Goal: Information Seeking & Learning: Learn about a topic

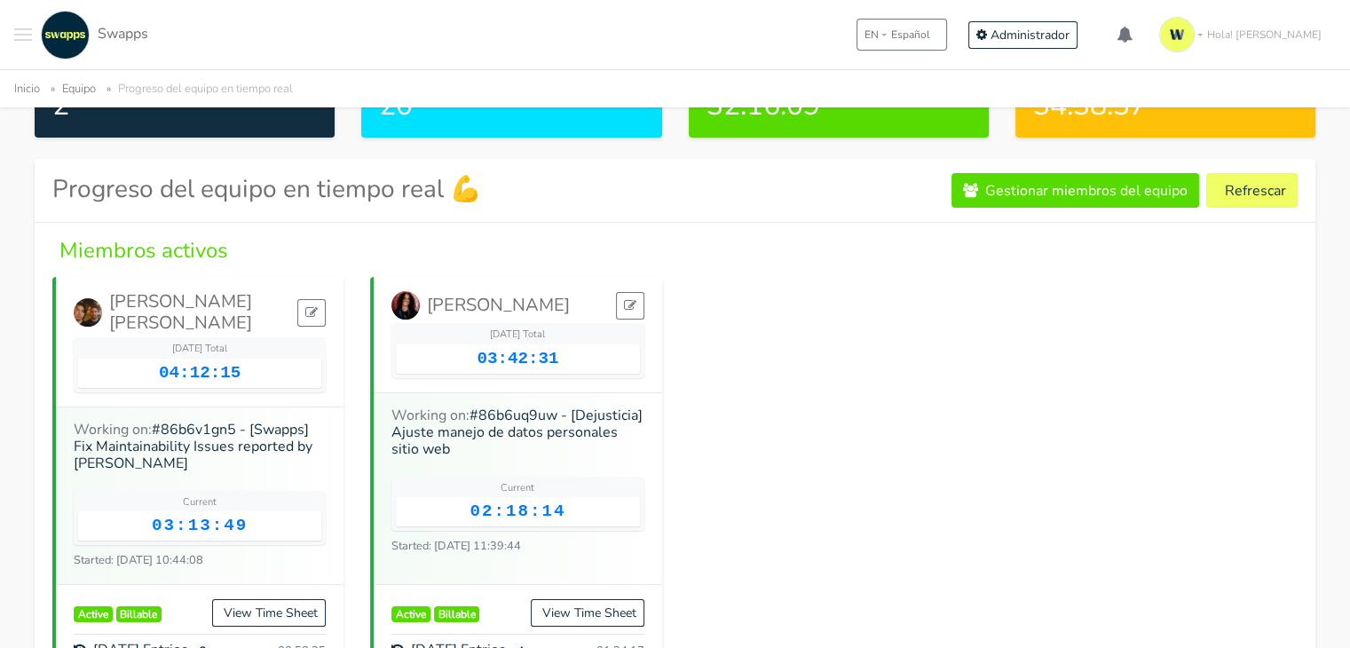
click at [22, 29] on span "Toggle navigation menu" at bounding box center [23, 29] width 18 height 2
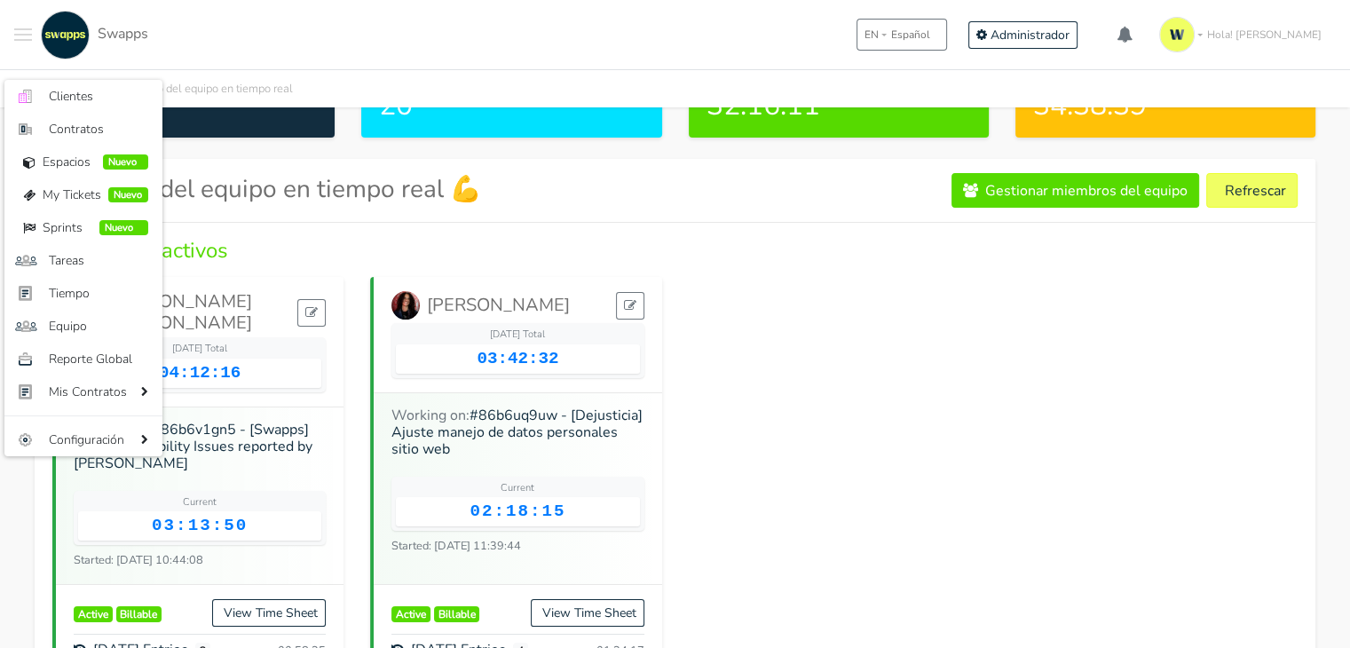
click at [22, 29] on span "Toggle navigation menu" at bounding box center [23, 29] width 18 height 2
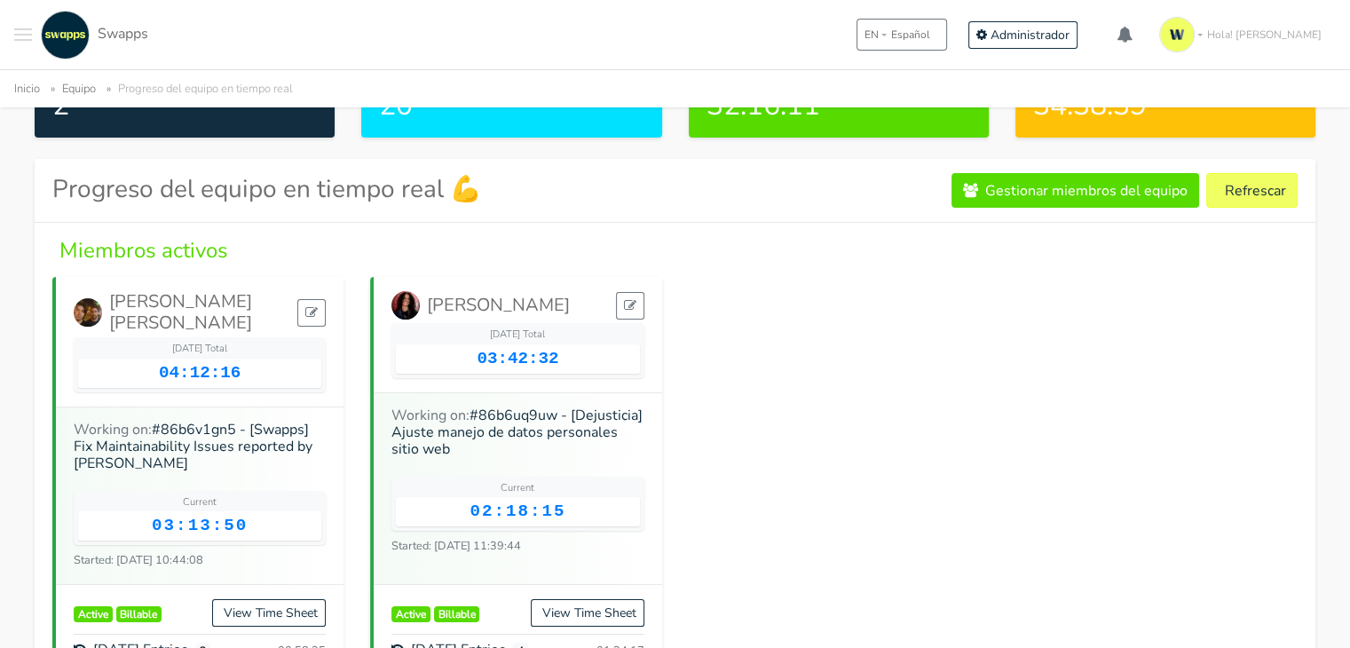
click at [22, 29] on span "Toggle navigation menu" at bounding box center [23, 29] width 18 height 2
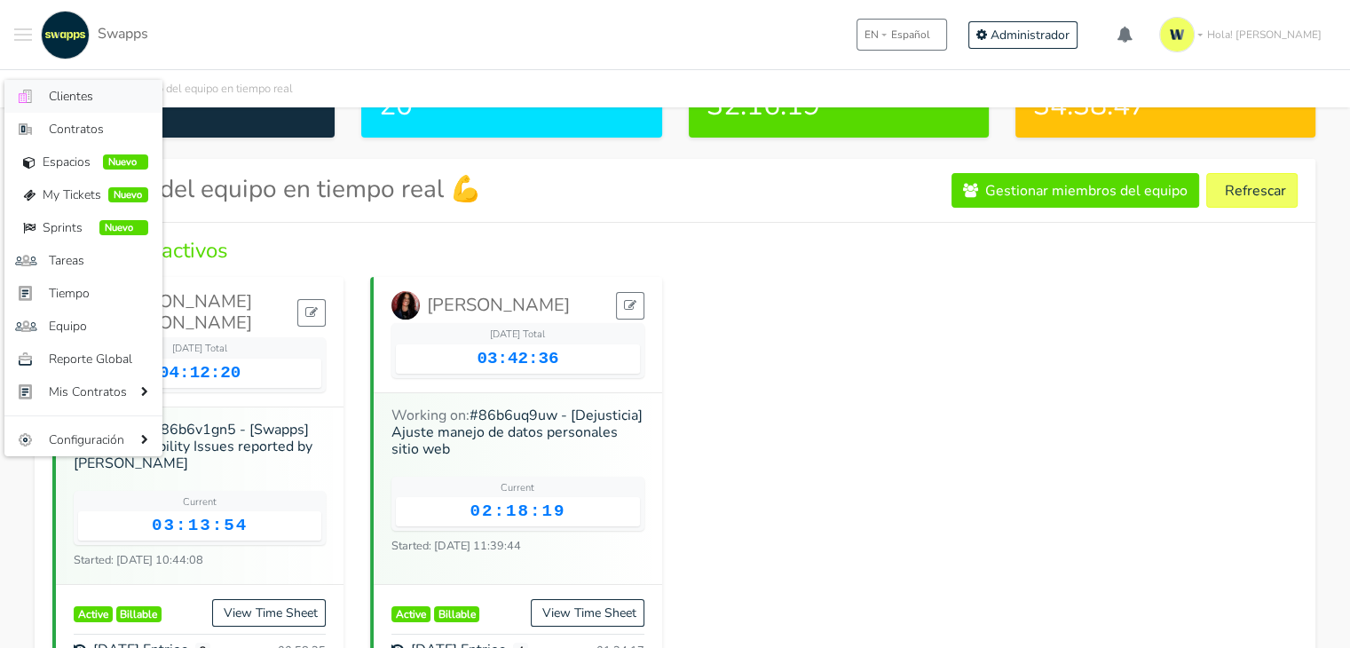
click at [88, 95] on span "Clientes" at bounding box center [98, 96] width 99 height 19
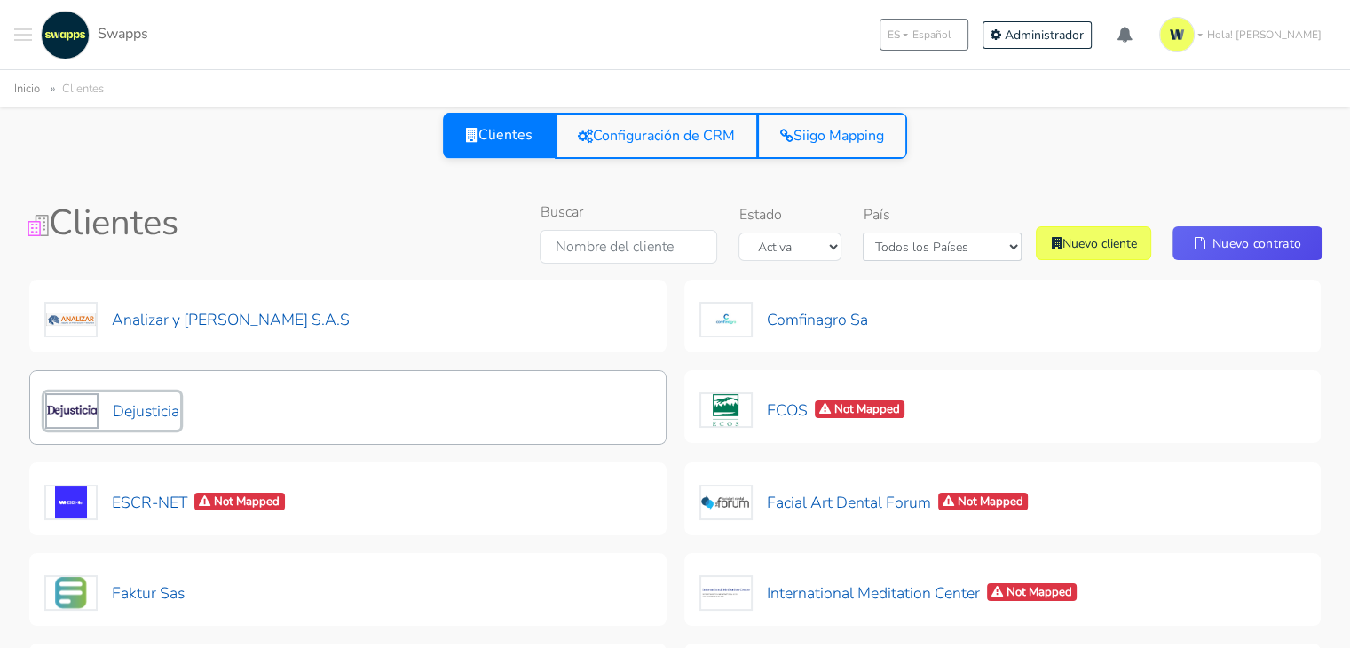
click at [122, 405] on button "Dejusticia" at bounding box center [112, 410] width 136 height 37
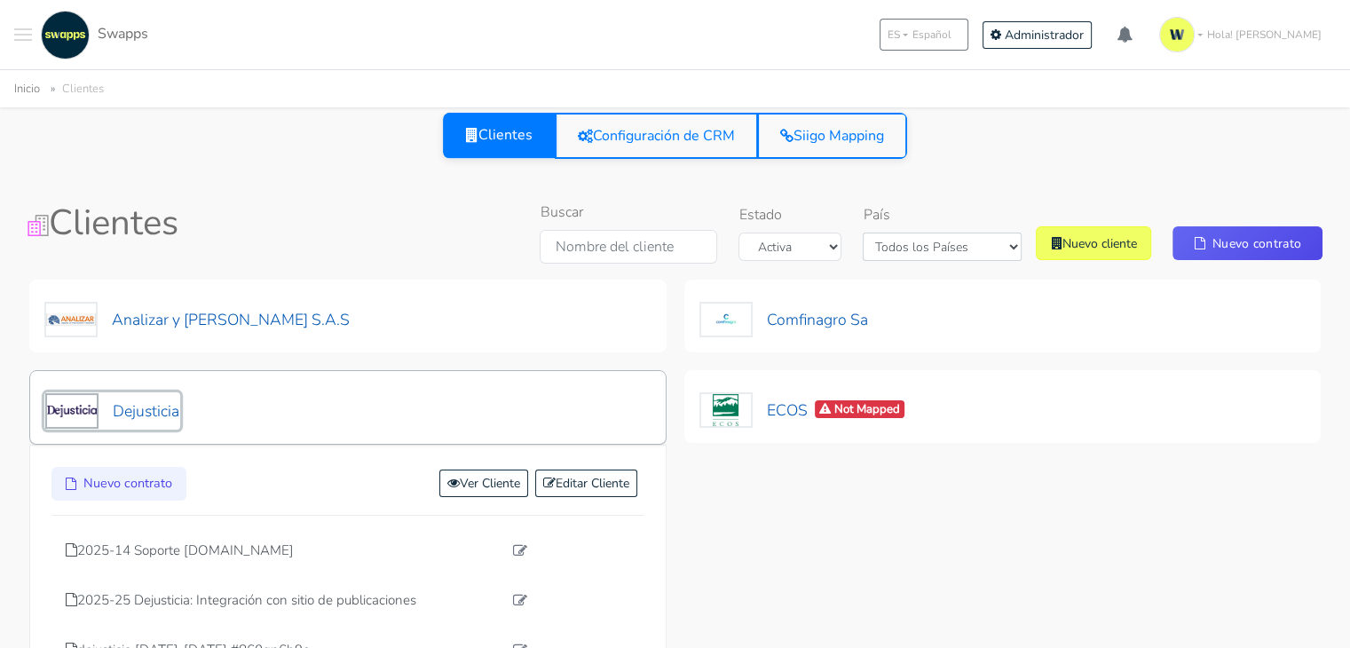
scroll to position [89, 0]
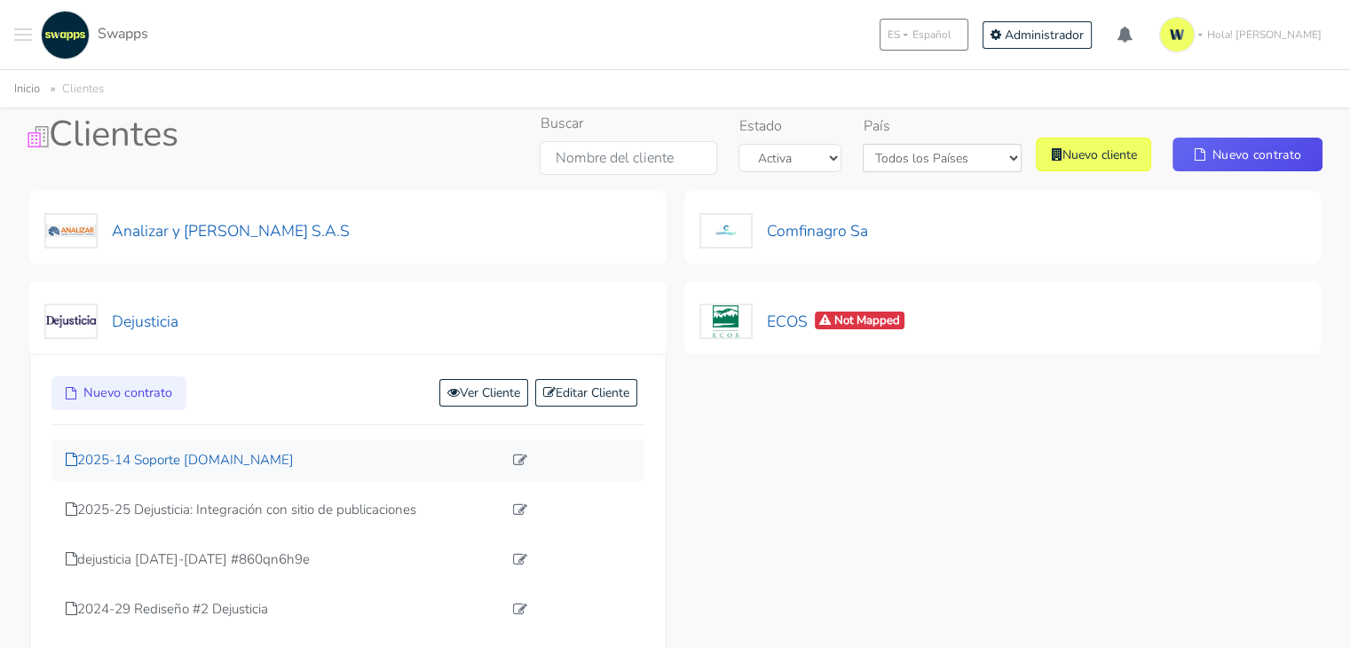
click at [242, 457] on p "2025-14 Soporte [DOMAIN_NAME]" at bounding box center [284, 460] width 437 height 20
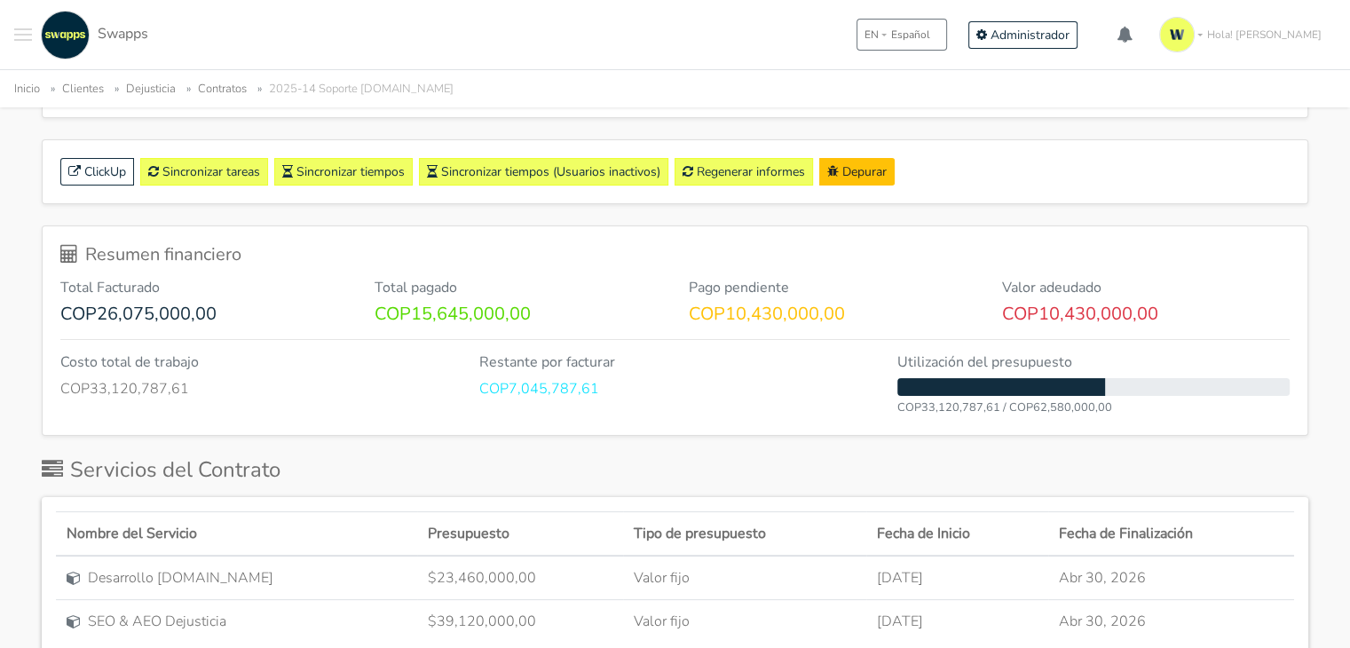
scroll to position [344, 0]
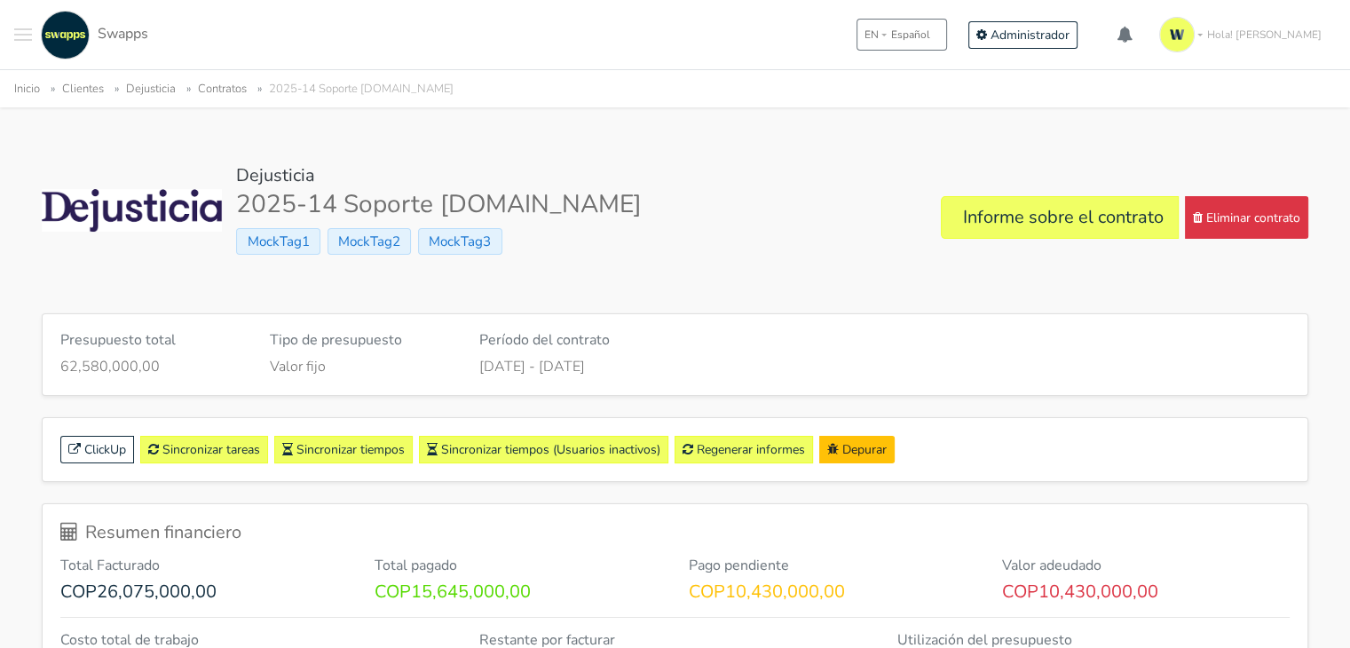
scroll to position [0, 0]
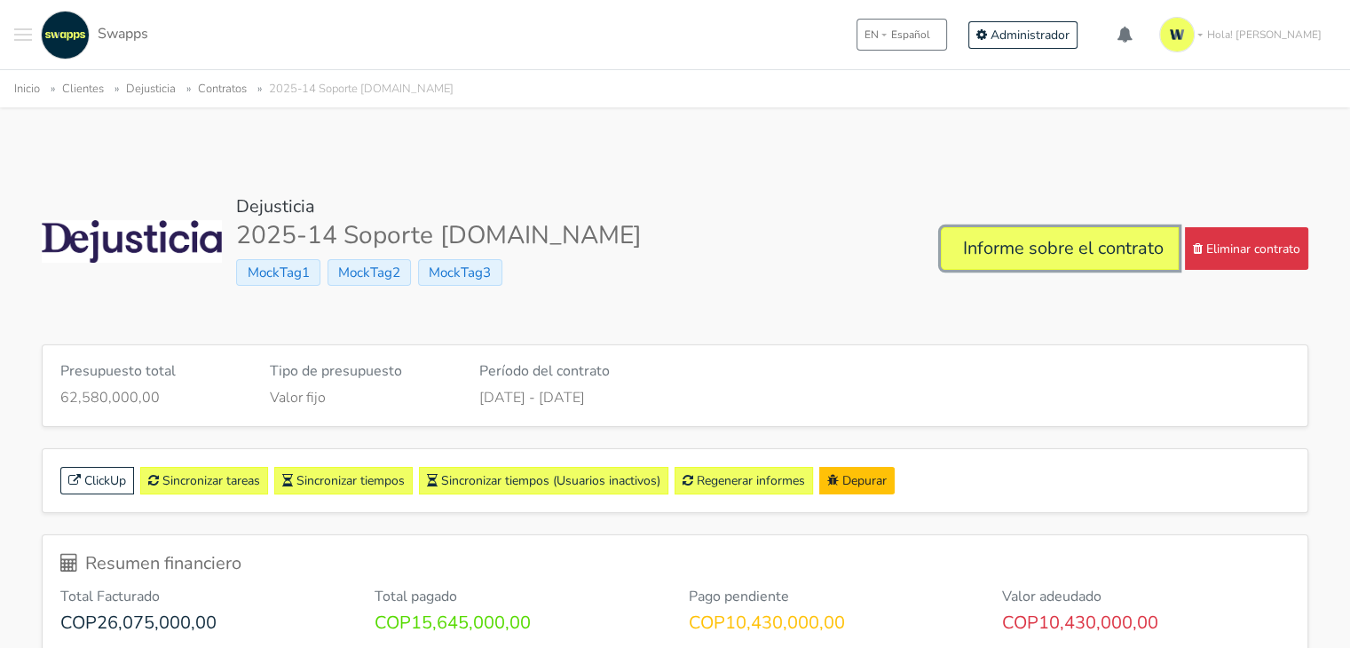
click at [964, 253] on link "Informe sobre el contrato" at bounding box center [1060, 248] width 238 height 43
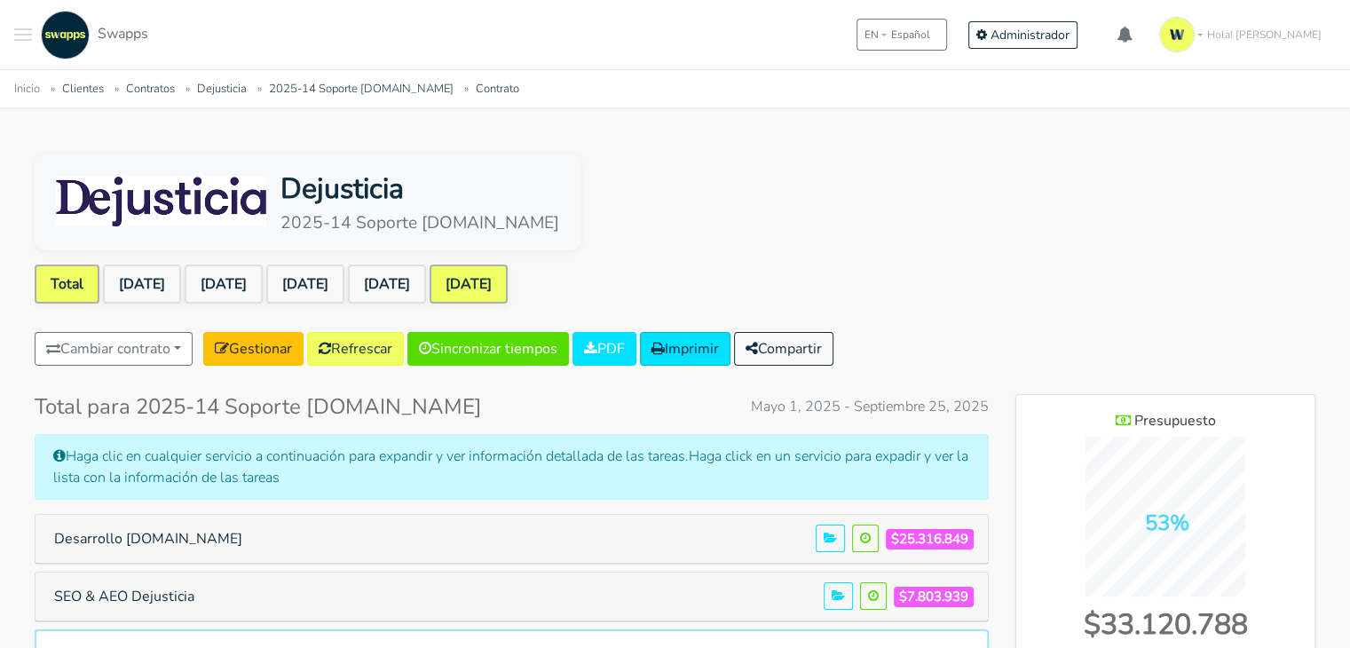
click at [508, 289] on link "Sep 2025" at bounding box center [469, 284] width 78 height 39
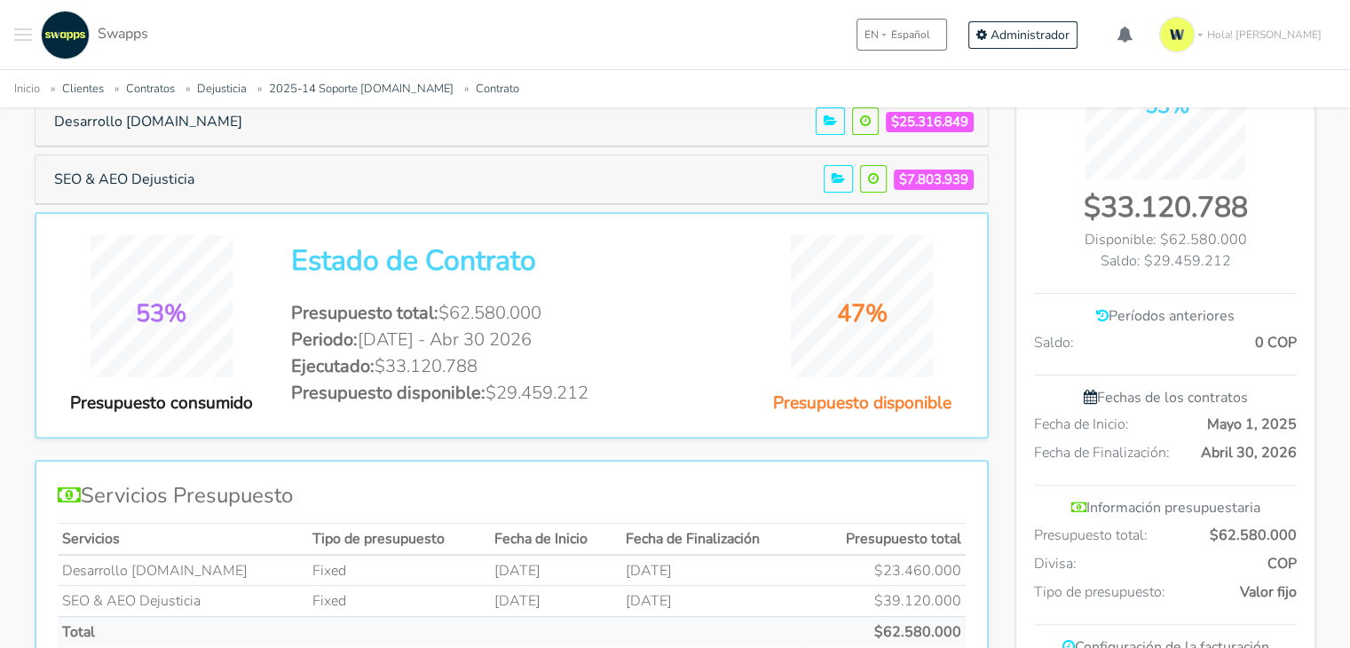
scroll to position [422, 0]
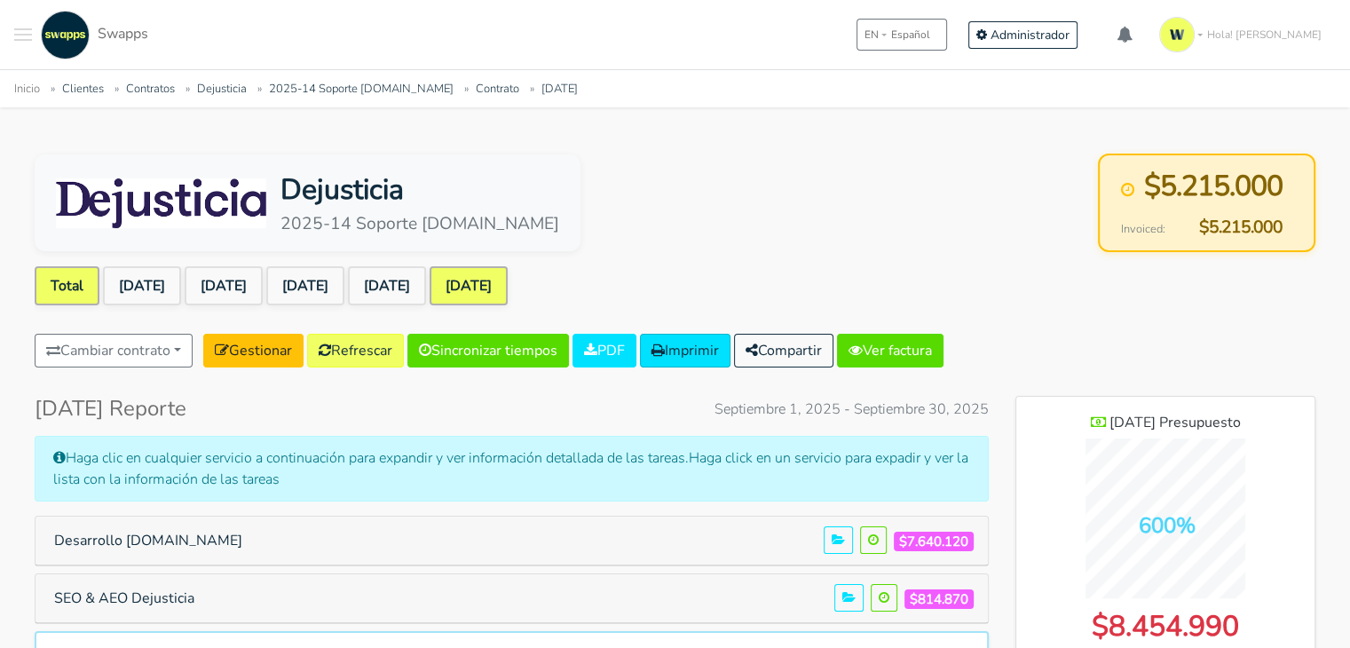
click at [59, 282] on link "Total" at bounding box center [67, 285] width 65 height 39
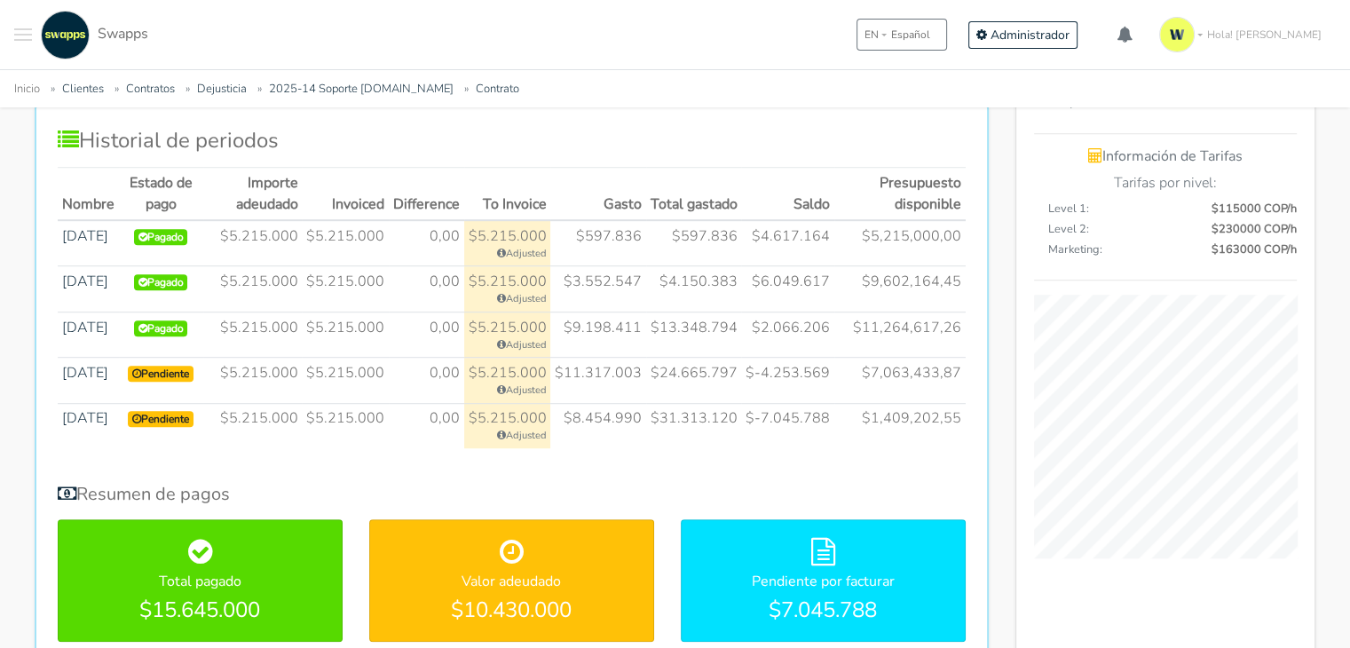
scroll to position [945, 0]
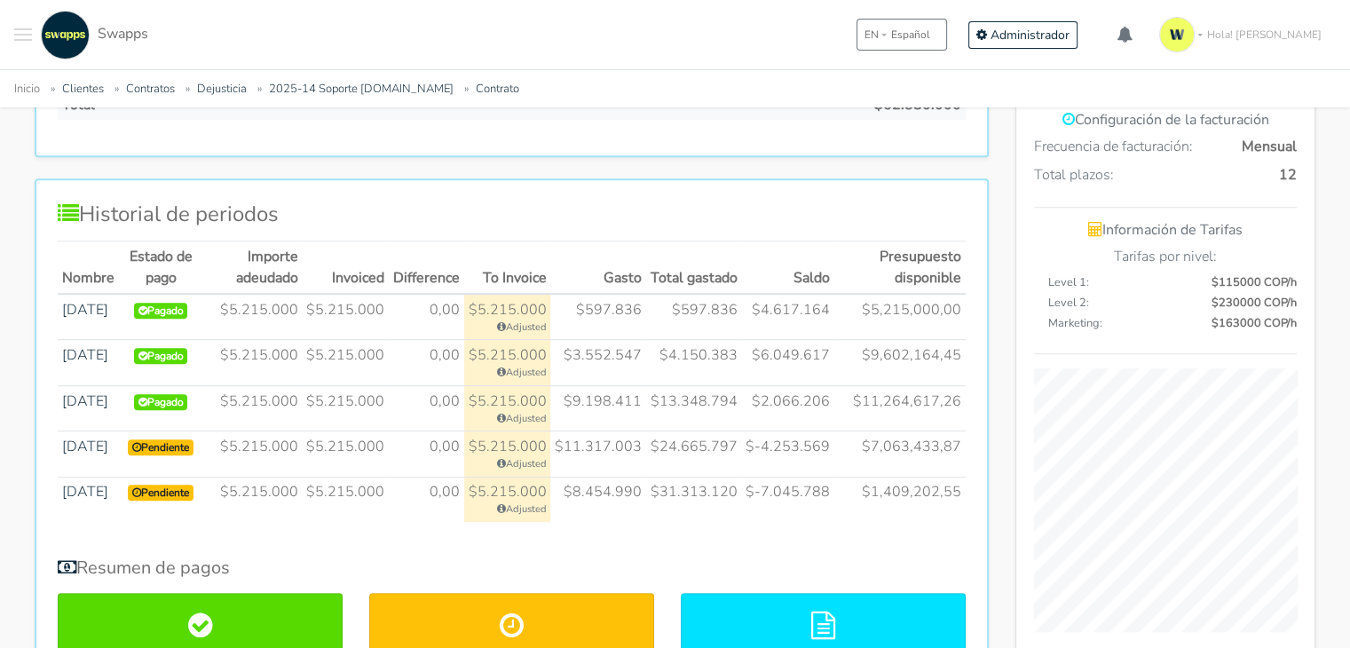
click at [17, 27] on button "Toggle navigation menu" at bounding box center [23, 35] width 18 height 49
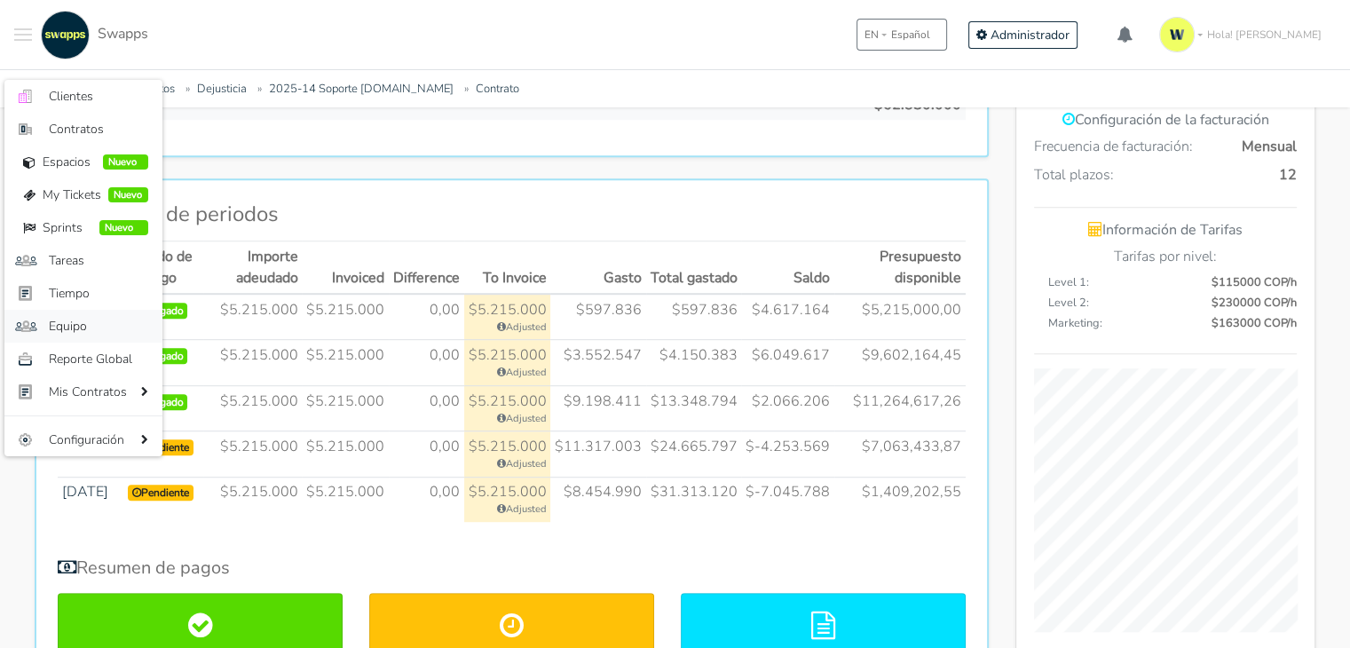
click at [84, 319] on span "Equipo" at bounding box center [98, 326] width 99 height 19
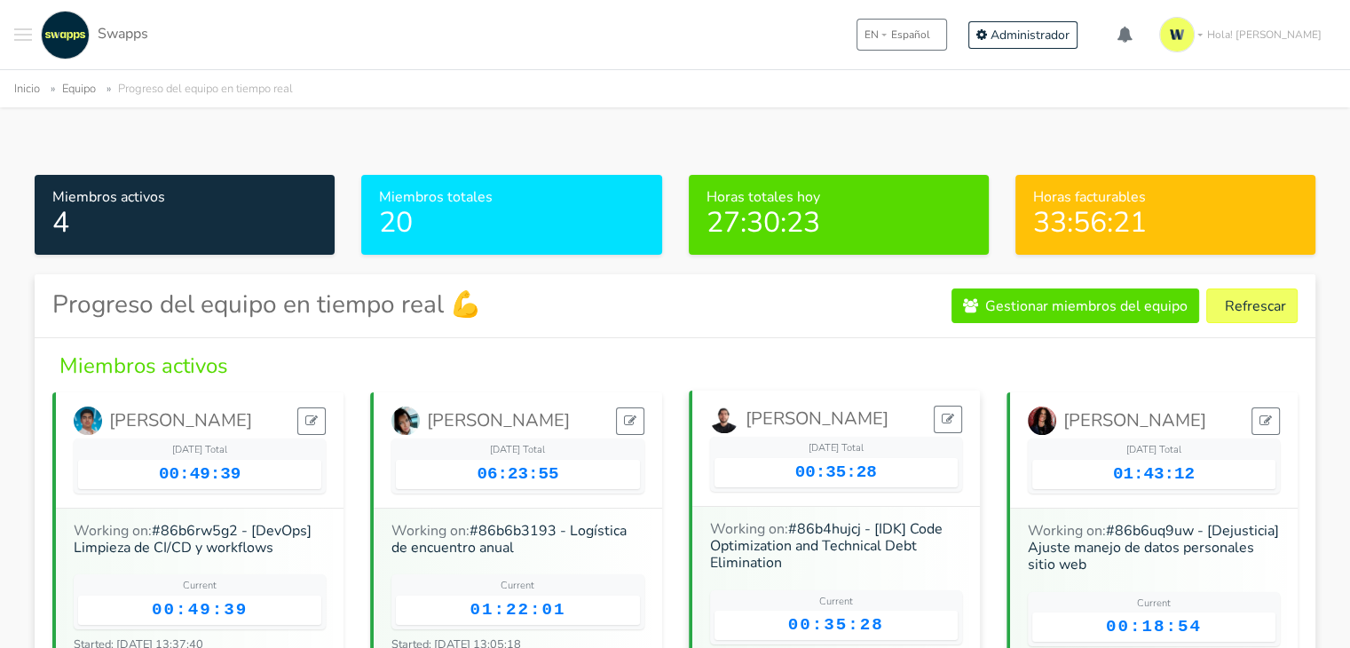
scroll to position [178, 0]
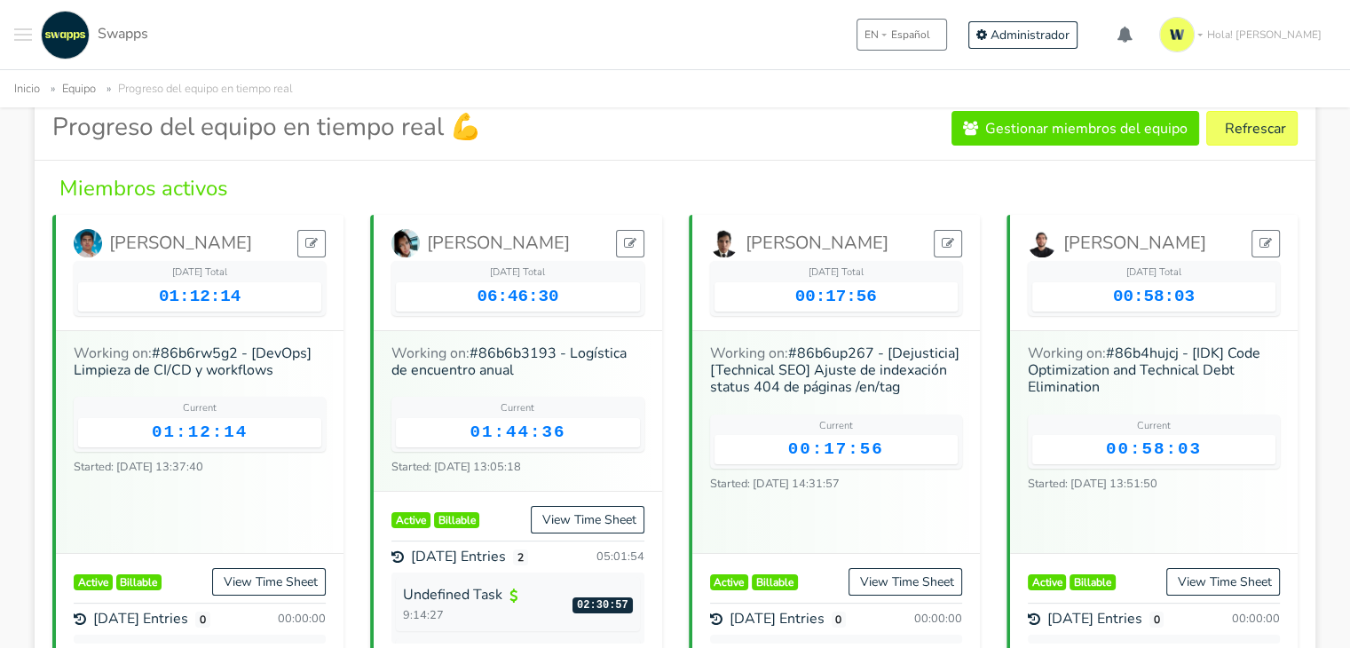
click at [23, 32] on button "Toggle navigation menu" at bounding box center [23, 35] width 18 height 49
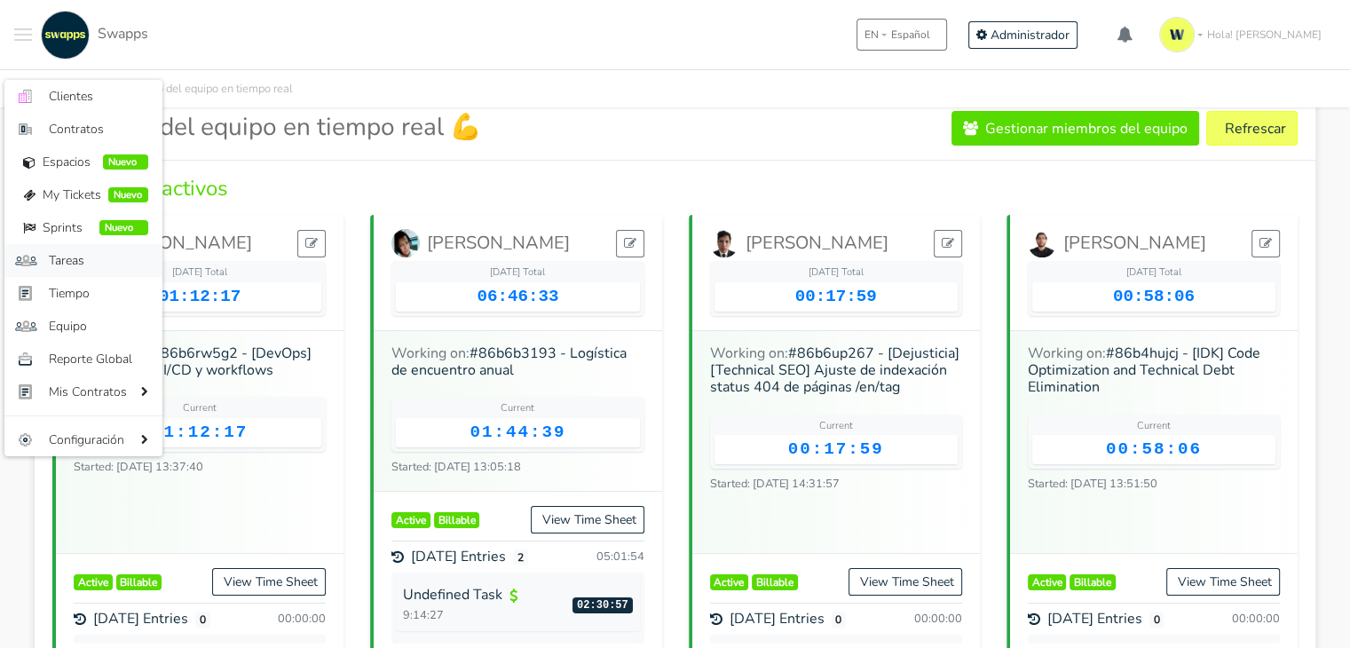
click at [74, 253] on span "Tareas" at bounding box center [98, 260] width 99 height 19
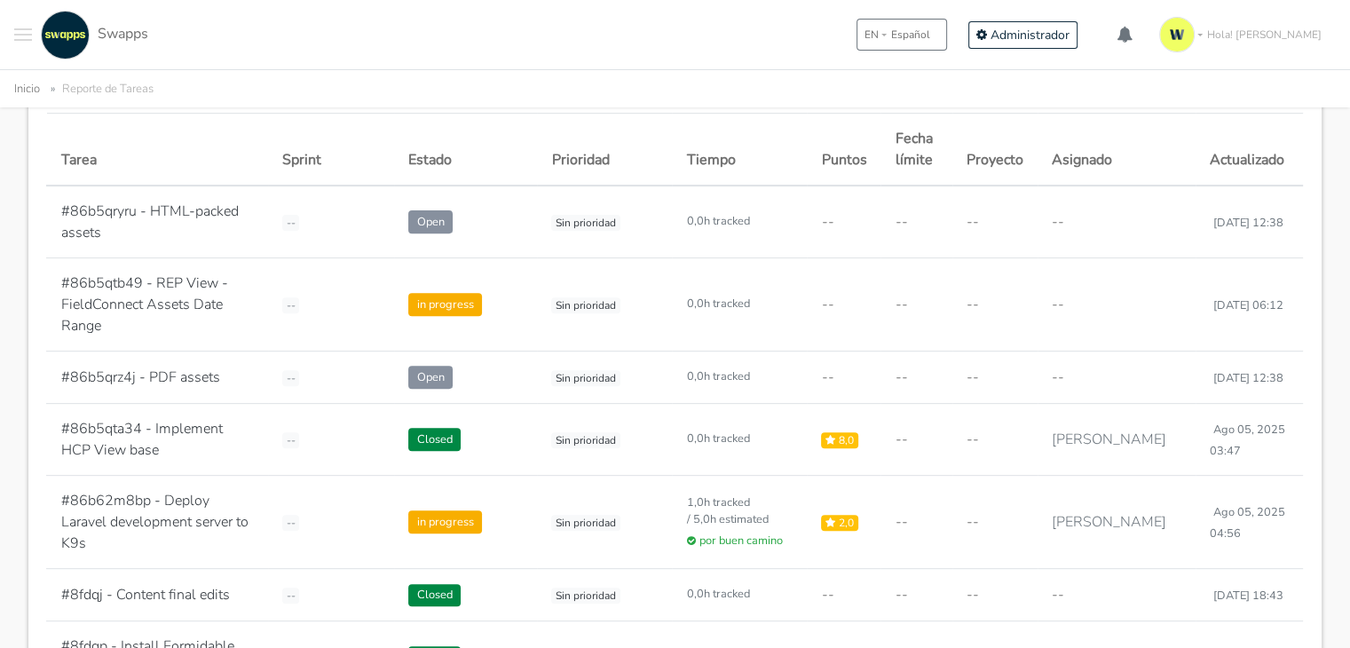
scroll to position [710, 0]
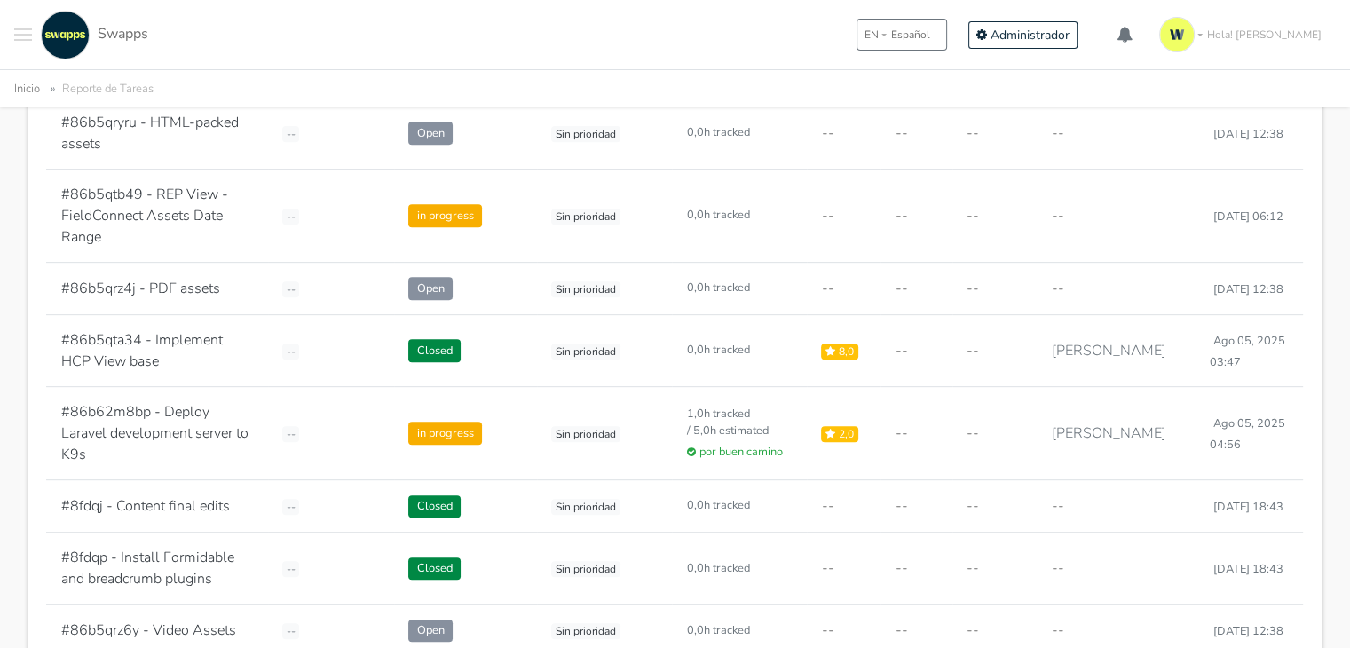
click at [21, 41] on button "Toggle navigation menu" at bounding box center [23, 35] width 18 height 49
click at [21, 40] on button "Toggle navigation menu" at bounding box center [23, 35] width 18 height 49
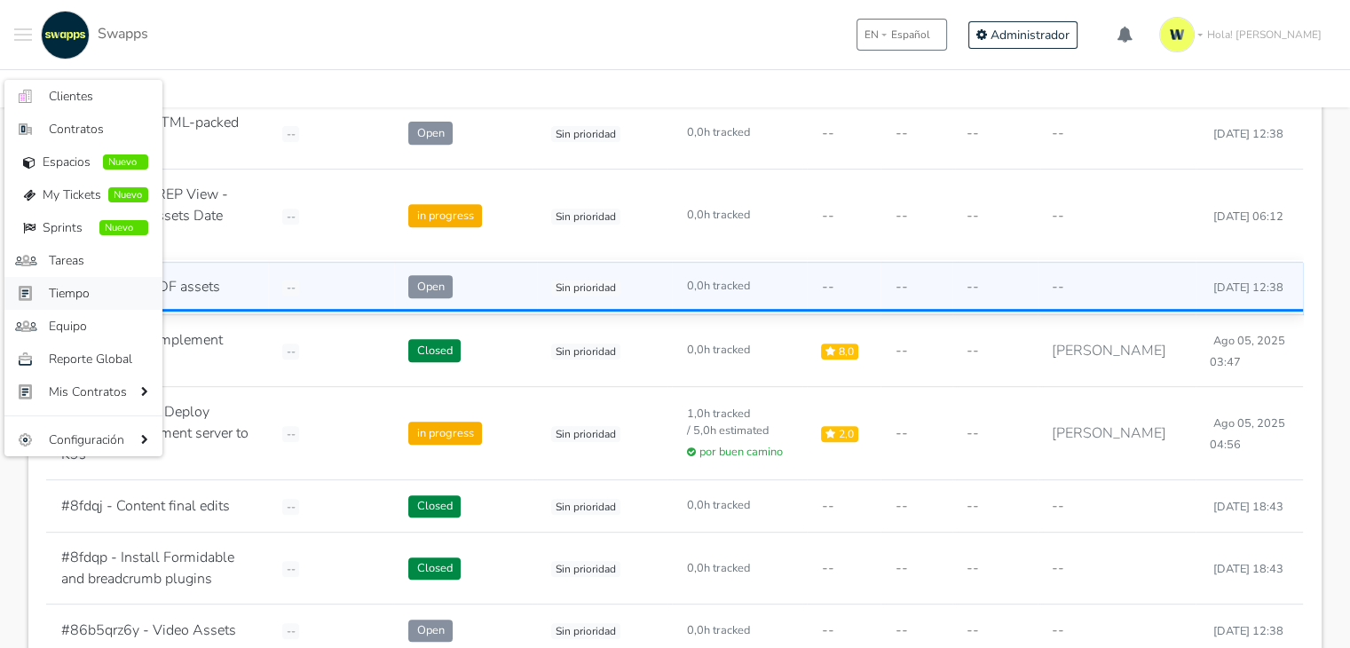
click at [57, 290] on span "Tiempo" at bounding box center [98, 293] width 99 height 19
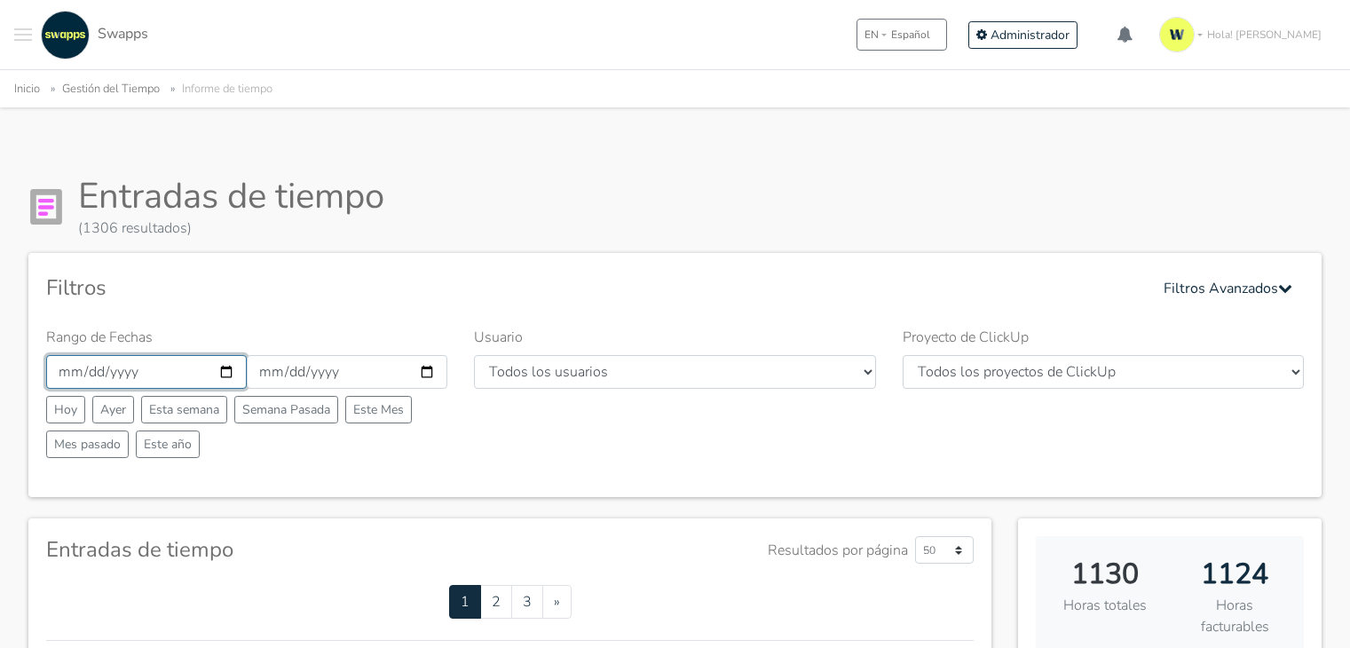
click at [226, 370] on input "[DATE]" at bounding box center [146, 372] width 201 height 34
click at [421, 375] on input "2025-09-30" at bounding box center [347, 372] width 201 height 34
type input "[DATE]"
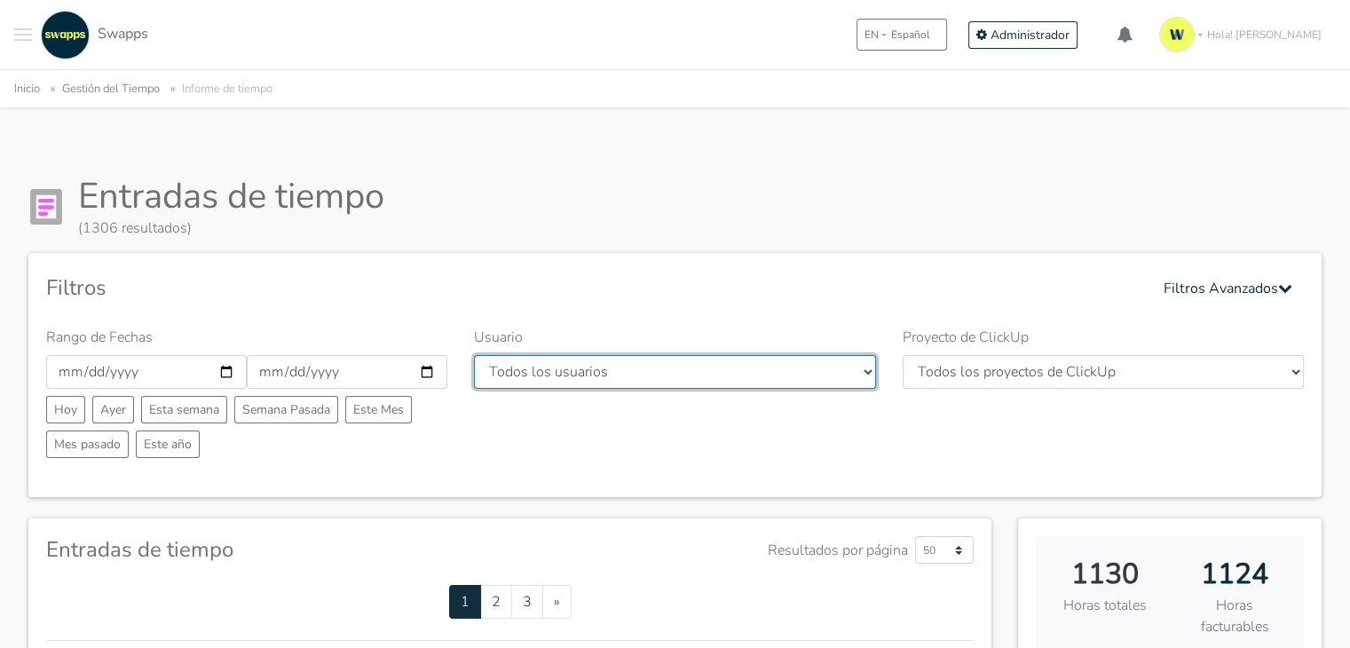
click at [867, 376] on select "Todos los usuarios Andres Cristian Mateo Angie Diego Swapps Tech Alejandra Tati…" at bounding box center [674, 372] width 401 height 34
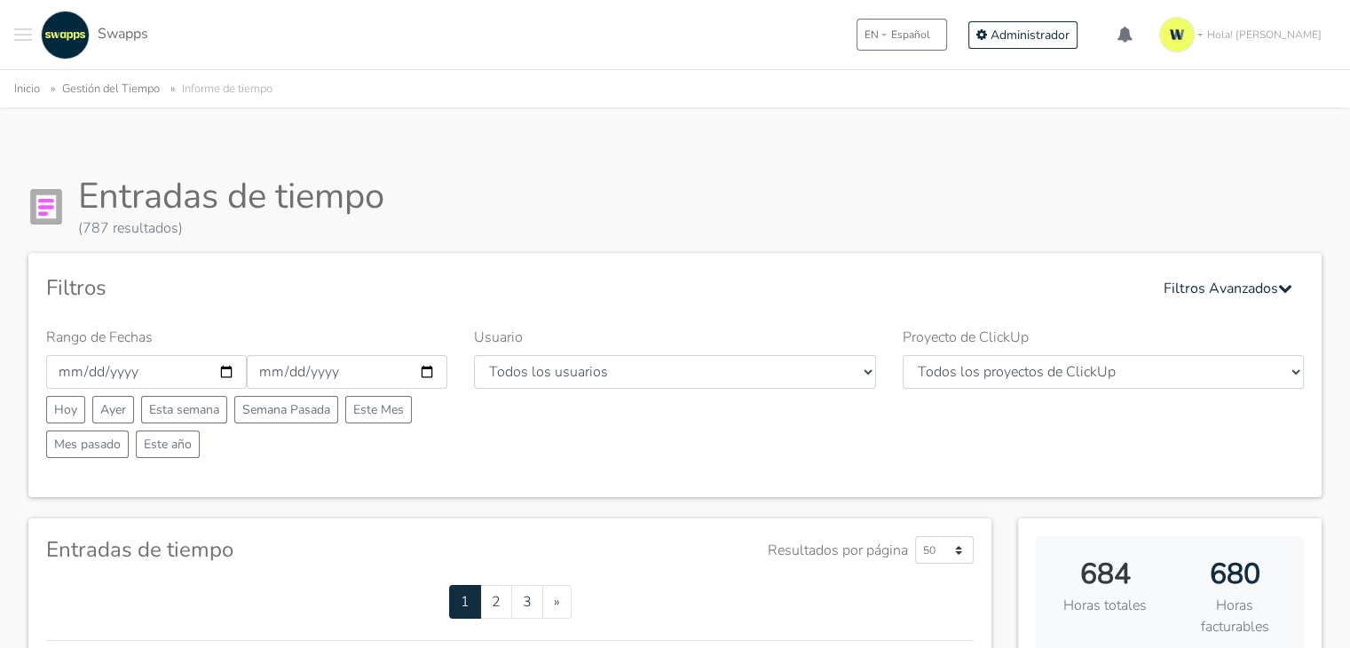
select select "28"
click at [474, 355] on select "Todos los usuarios [PERSON_NAME] [PERSON_NAME] [GEOGRAPHIC_DATA] Swapps Tech [P…" at bounding box center [674, 372] width 401 height 34
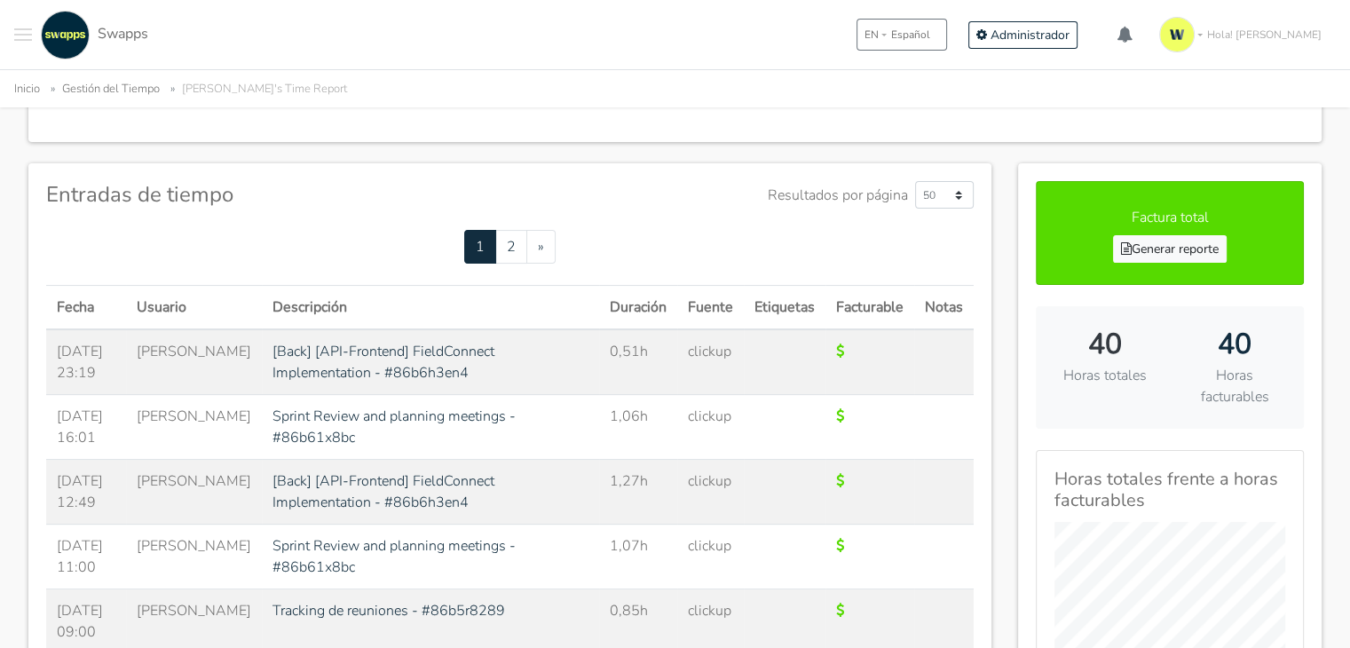
scroll to position [444, 0]
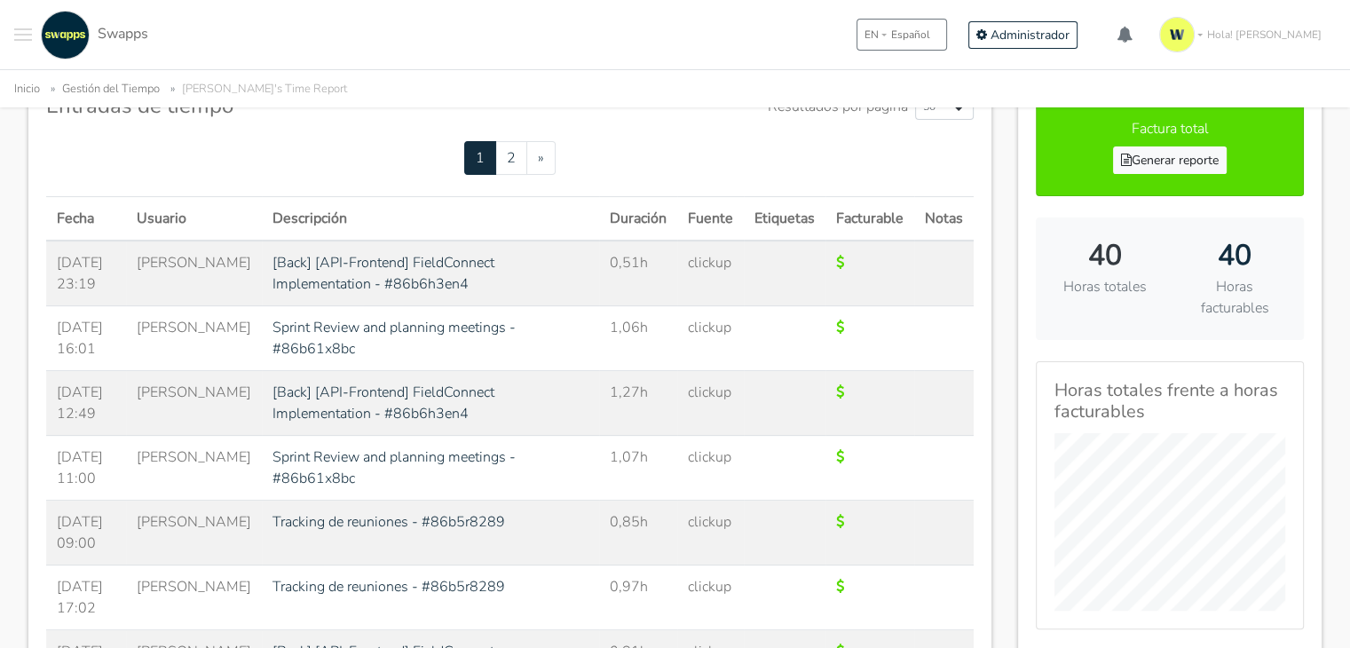
click at [26, 27] on button "Toggle navigation menu" at bounding box center [23, 35] width 18 height 49
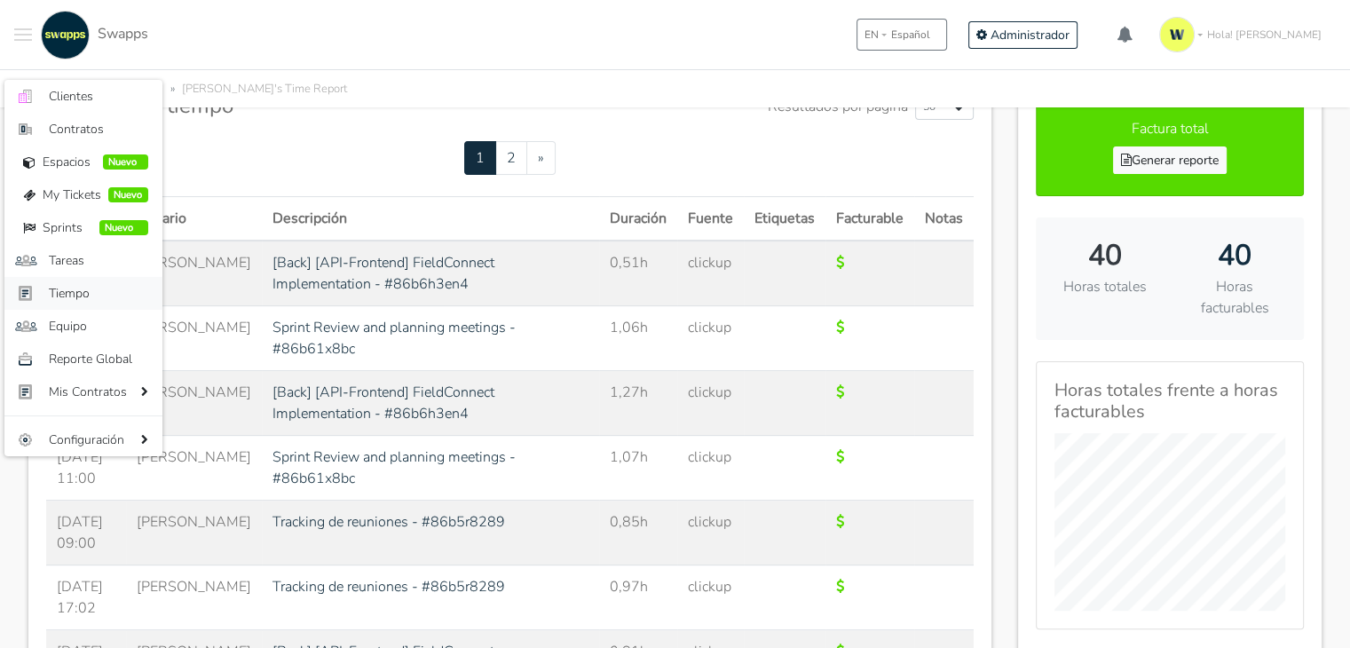
click at [92, 286] on span "Tiempo" at bounding box center [98, 293] width 99 height 19
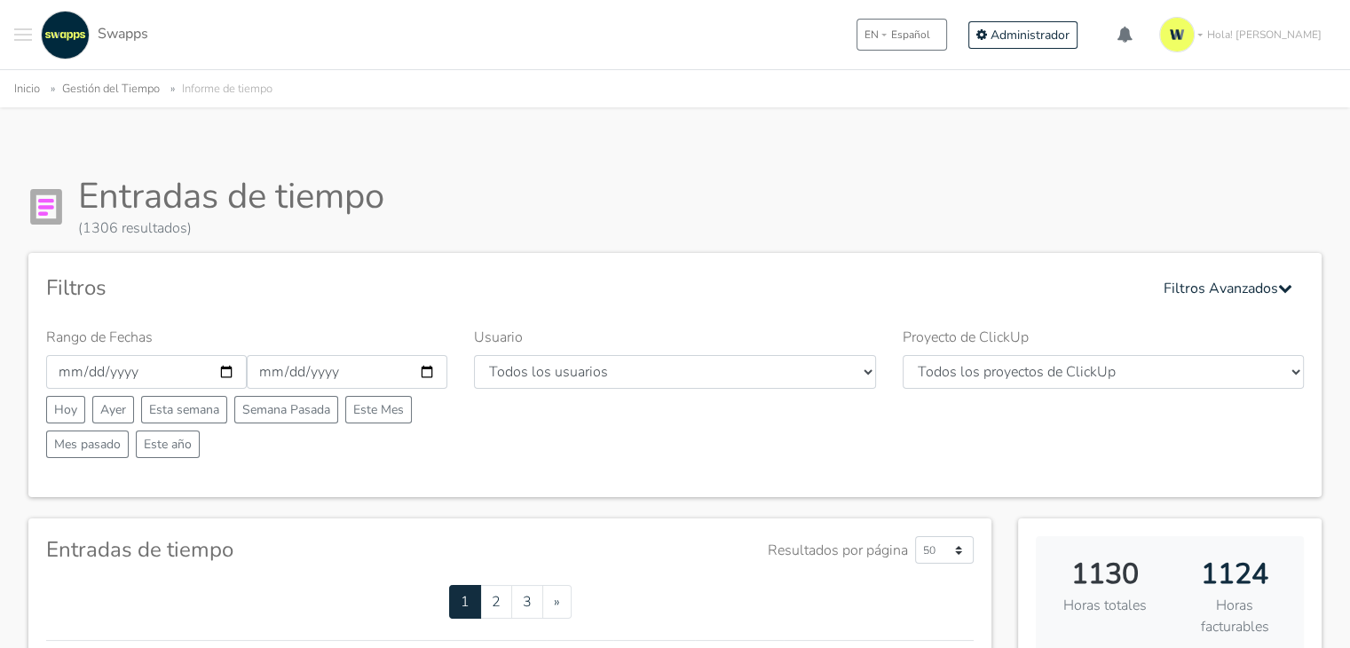
click at [19, 38] on button "Toggle navigation menu" at bounding box center [23, 35] width 18 height 49
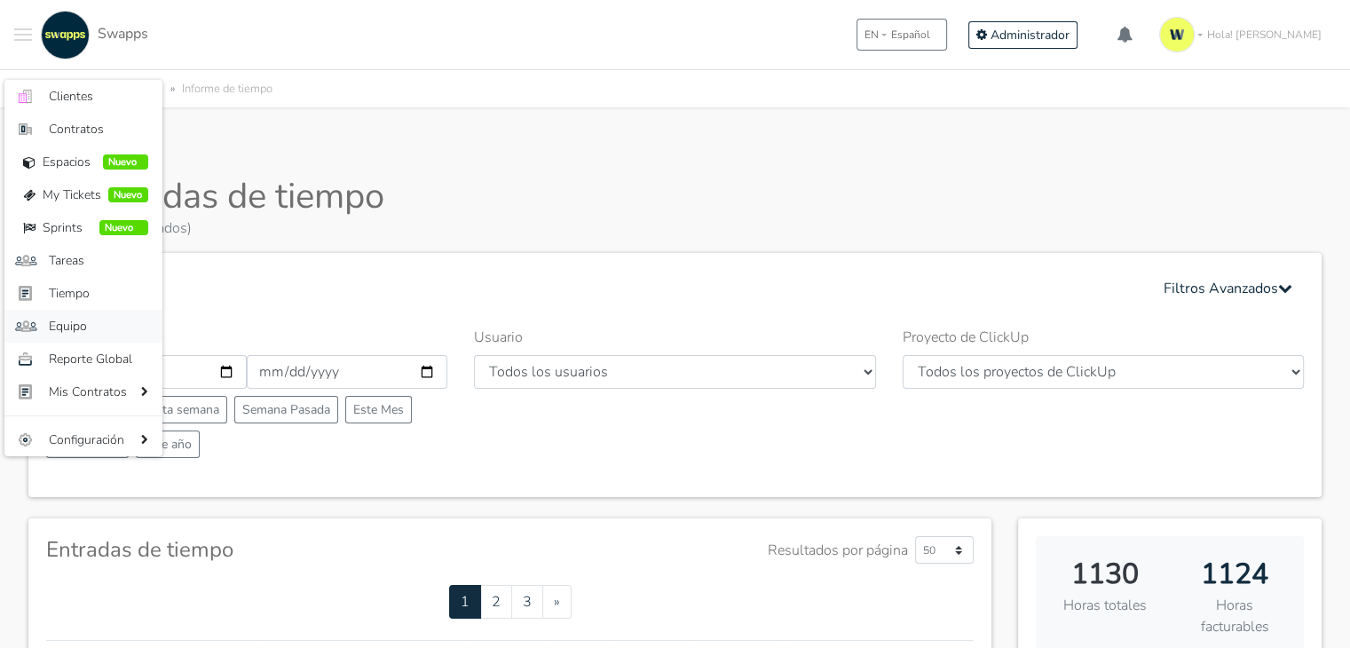
click at [89, 328] on span "Equipo" at bounding box center [98, 326] width 99 height 19
click at [89, 328] on label "Rango de Fechas" at bounding box center [99, 337] width 107 height 21
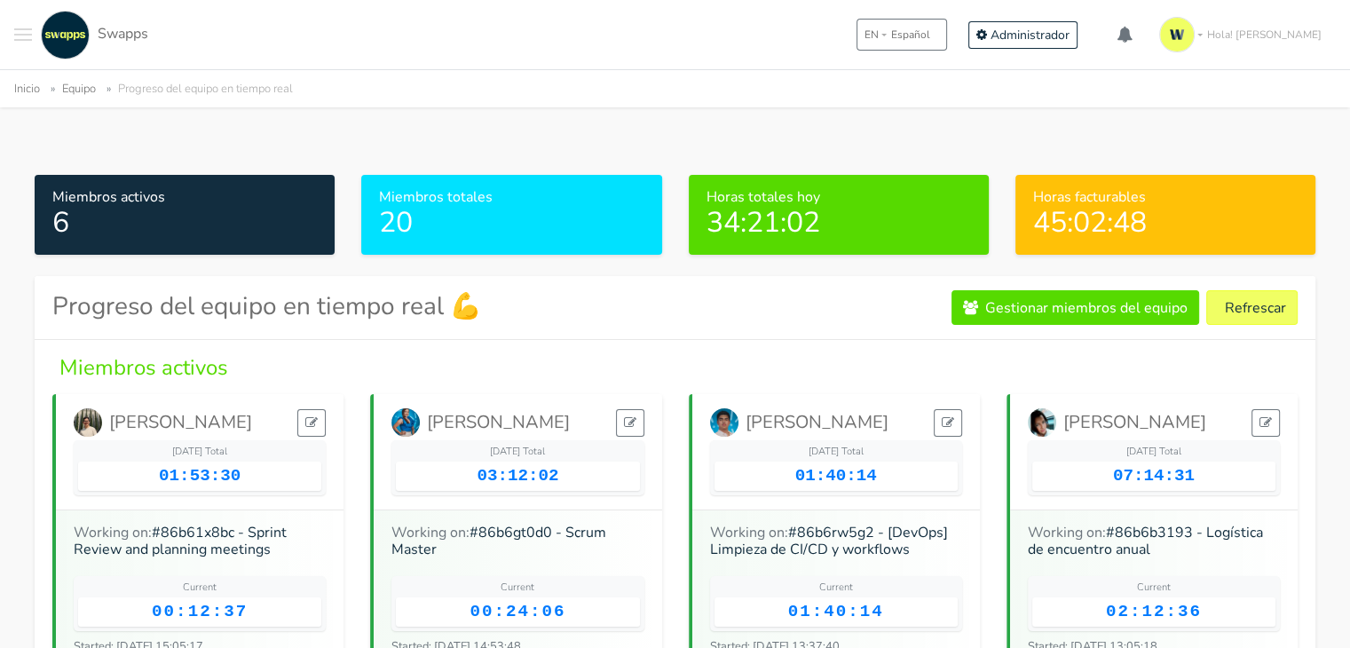
click at [16, 36] on button "Toggle navigation menu" at bounding box center [23, 35] width 18 height 49
click at [21, 34] on span "Toggle navigation menu" at bounding box center [23, 35] width 18 height 2
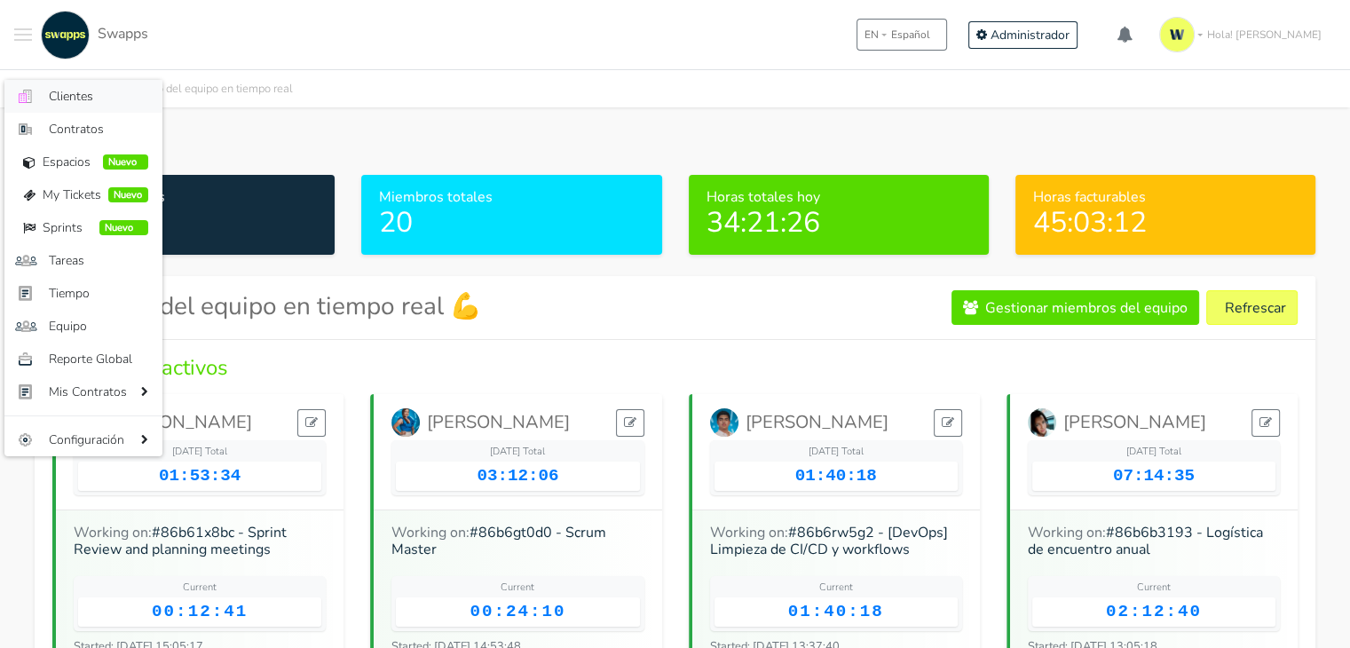
click at [92, 100] on span "Clientes" at bounding box center [98, 96] width 99 height 19
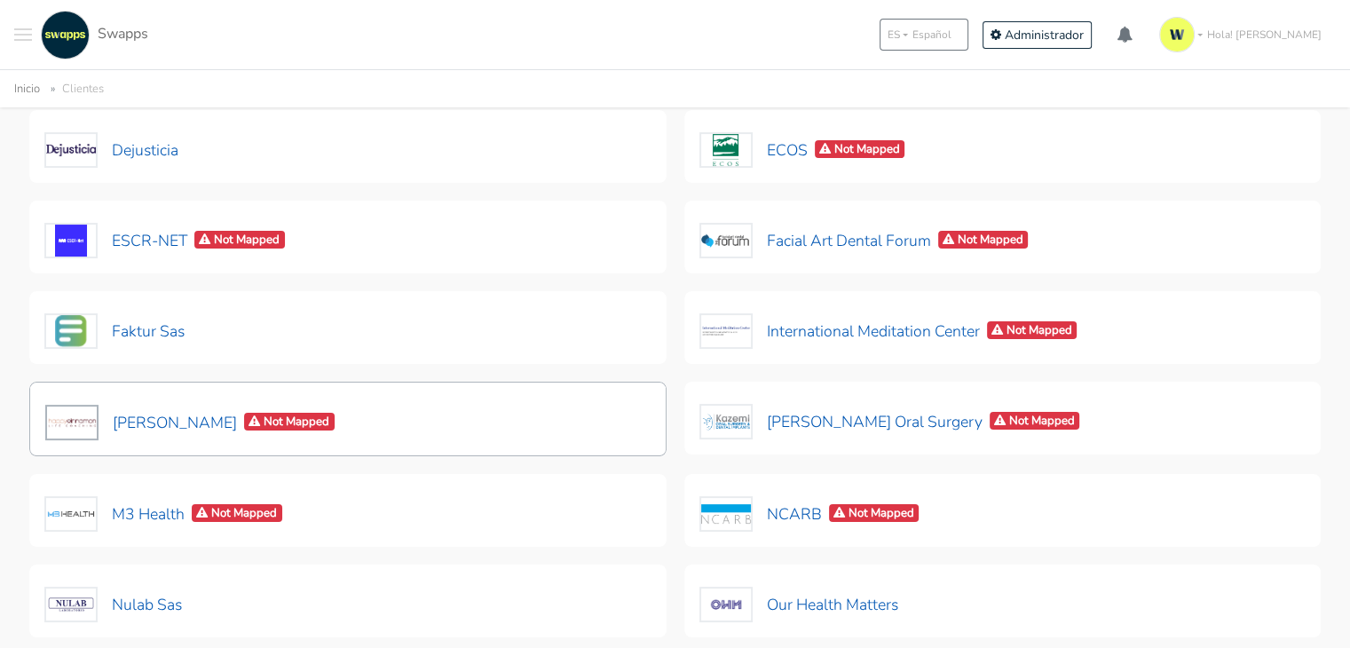
scroll to position [171, 0]
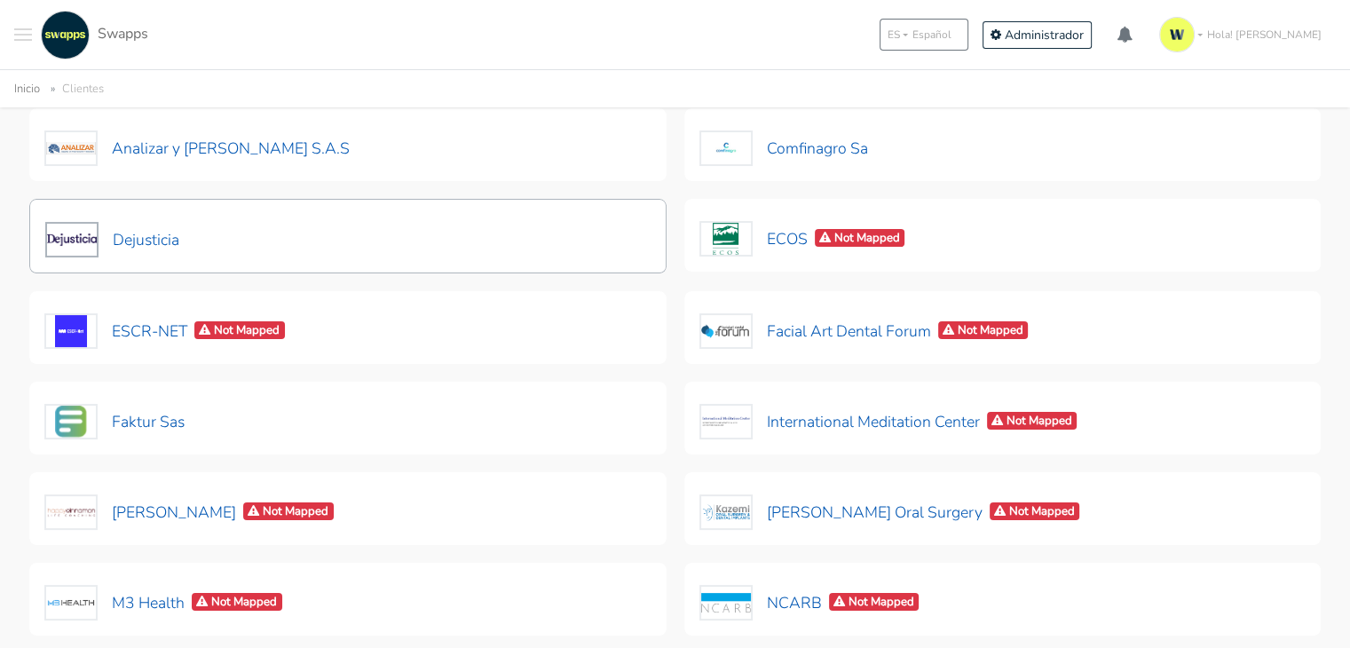
click at [361, 248] on div "Dejusticia" at bounding box center [347, 236] width 637 height 75
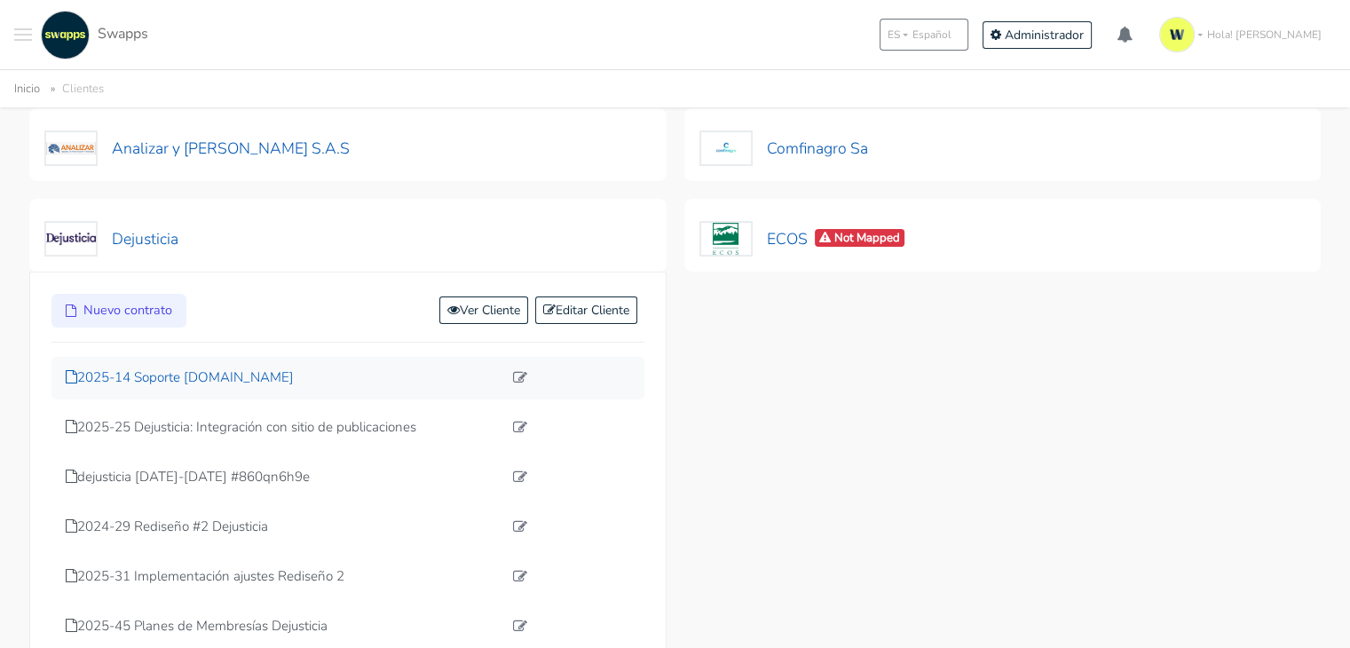
click at [260, 381] on p "2025-14 Soporte dejusticia.org" at bounding box center [284, 378] width 437 height 20
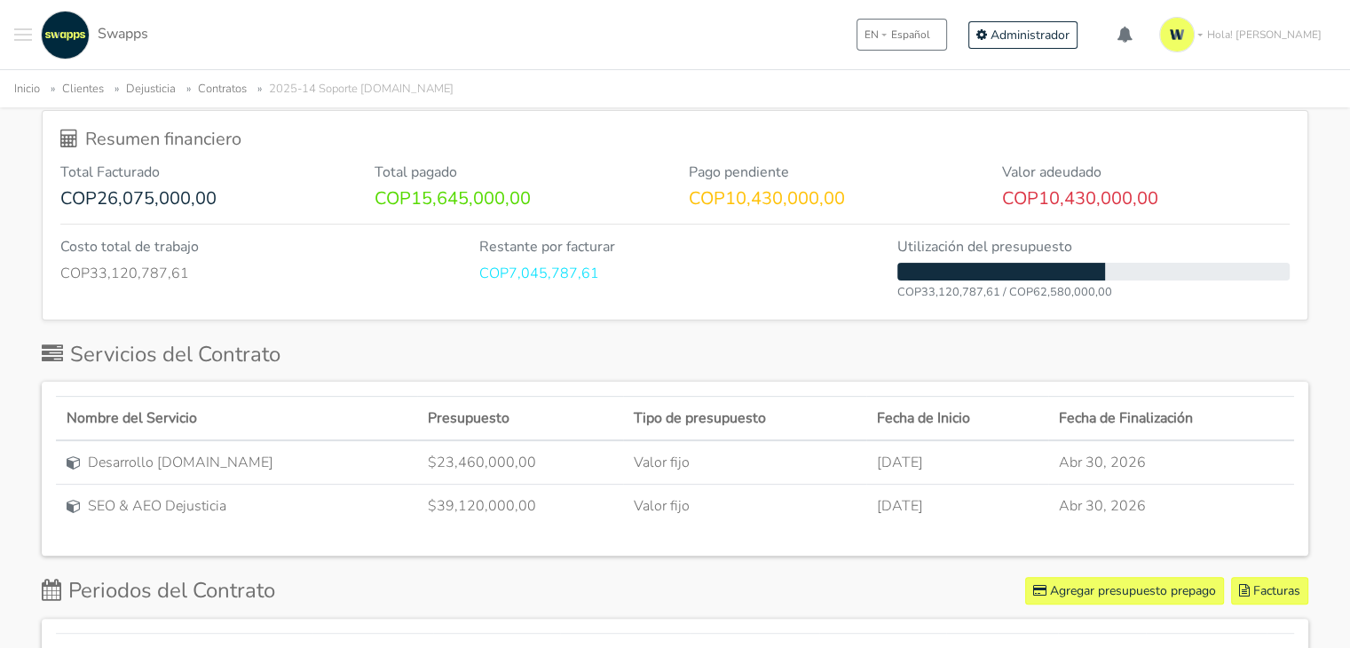
scroll to position [289, 0]
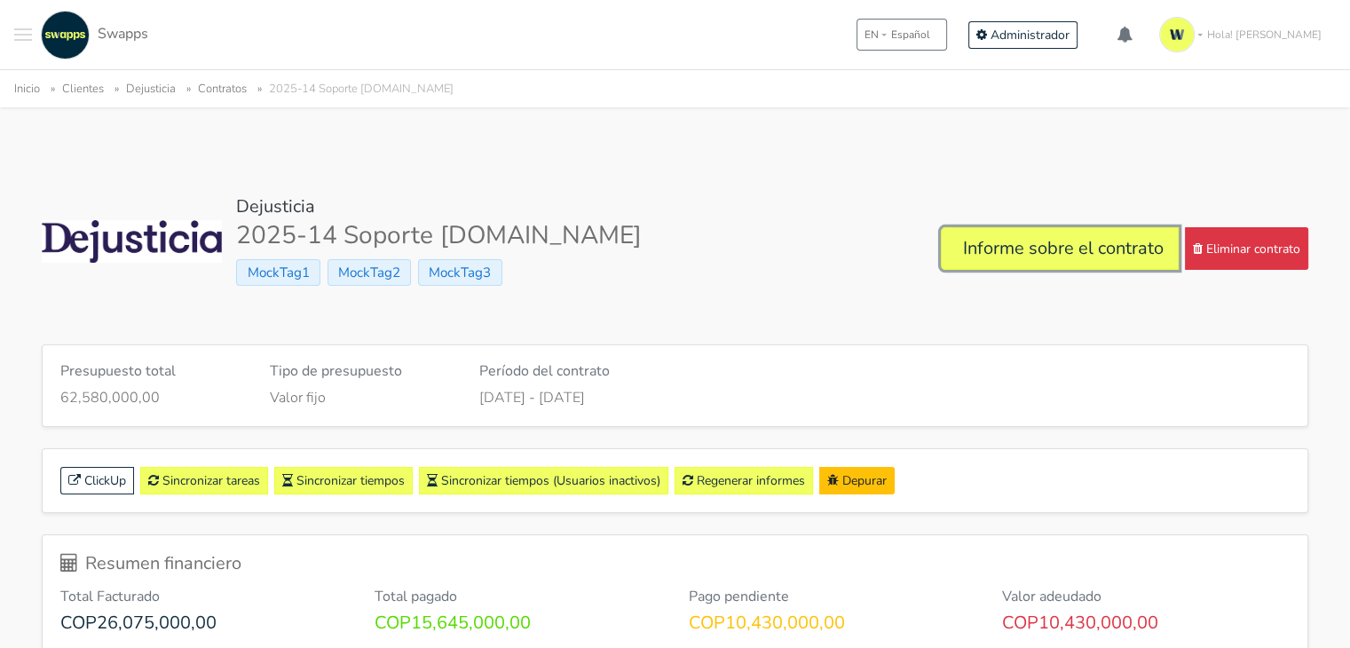
click at [984, 254] on link "Informe sobre el contrato" at bounding box center [1060, 248] width 238 height 43
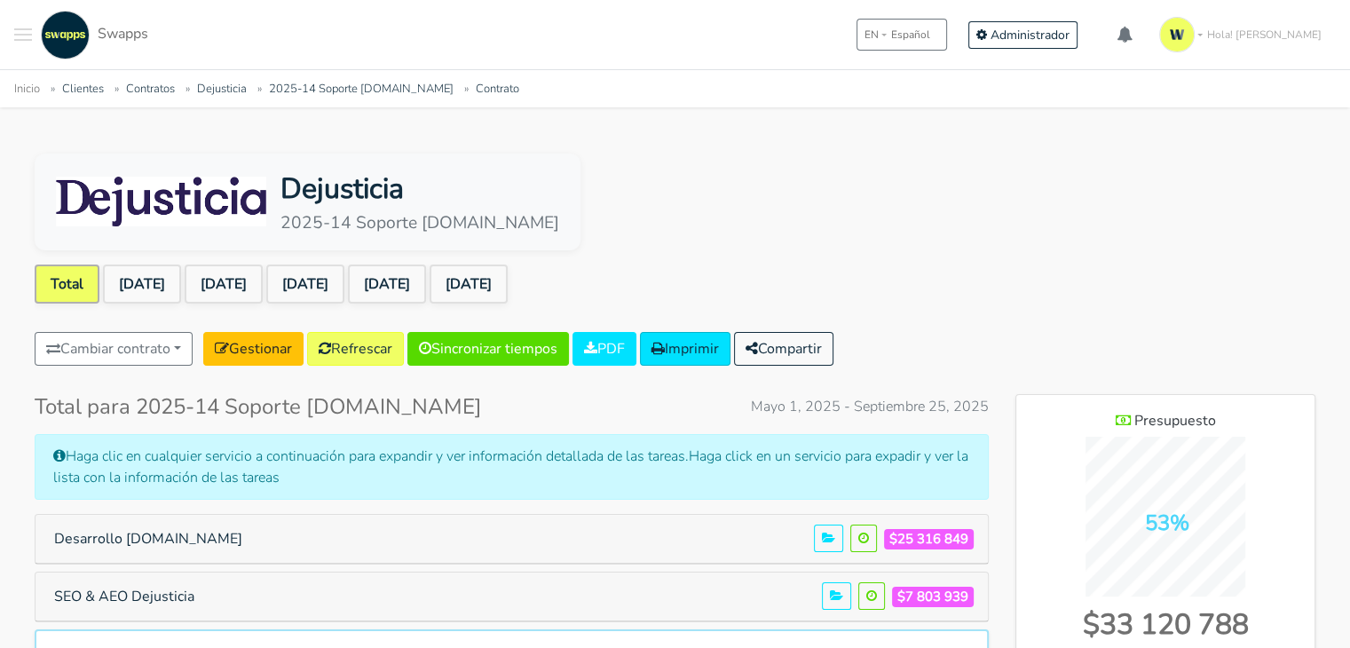
scroll to position [1328, 298]
click at [508, 289] on link "Sep 2025" at bounding box center [469, 284] width 78 height 39
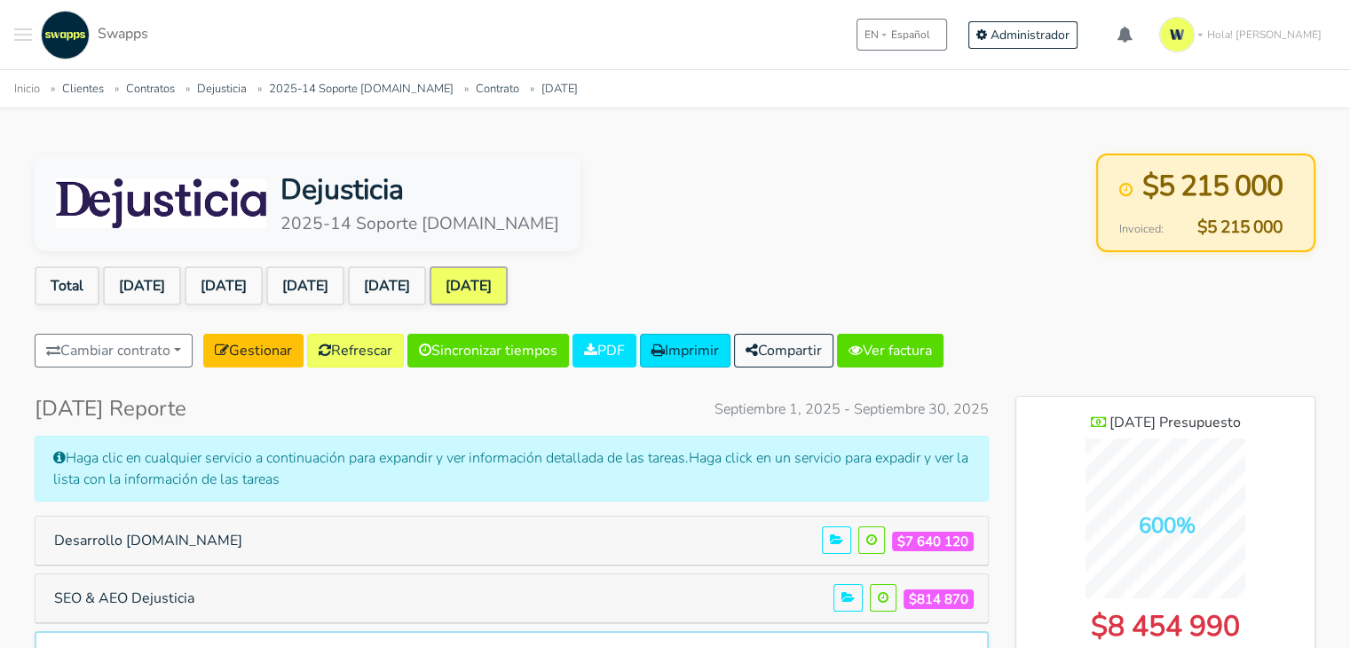
click at [25, 39] on span "Toggle navigation menu" at bounding box center [23, 40] width 18 height 2
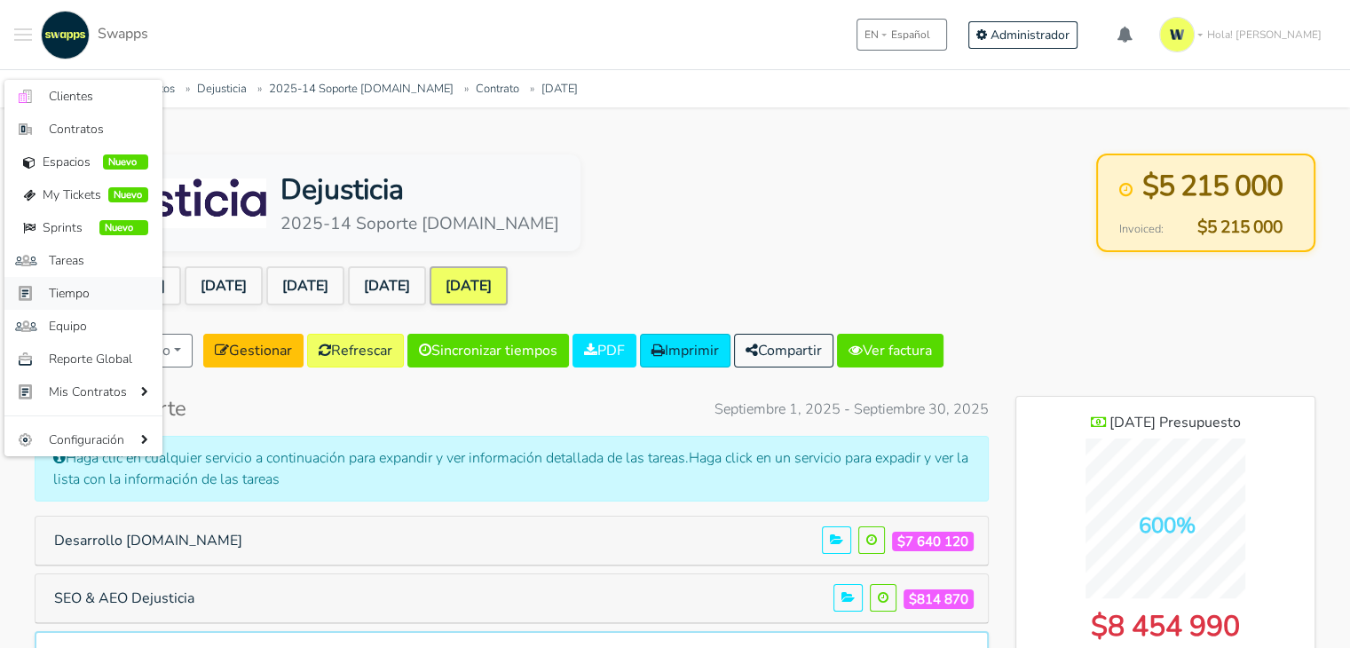
click at [86, 287] on span "Tiempo" at bounding box center [98, 293] width 99 height 19
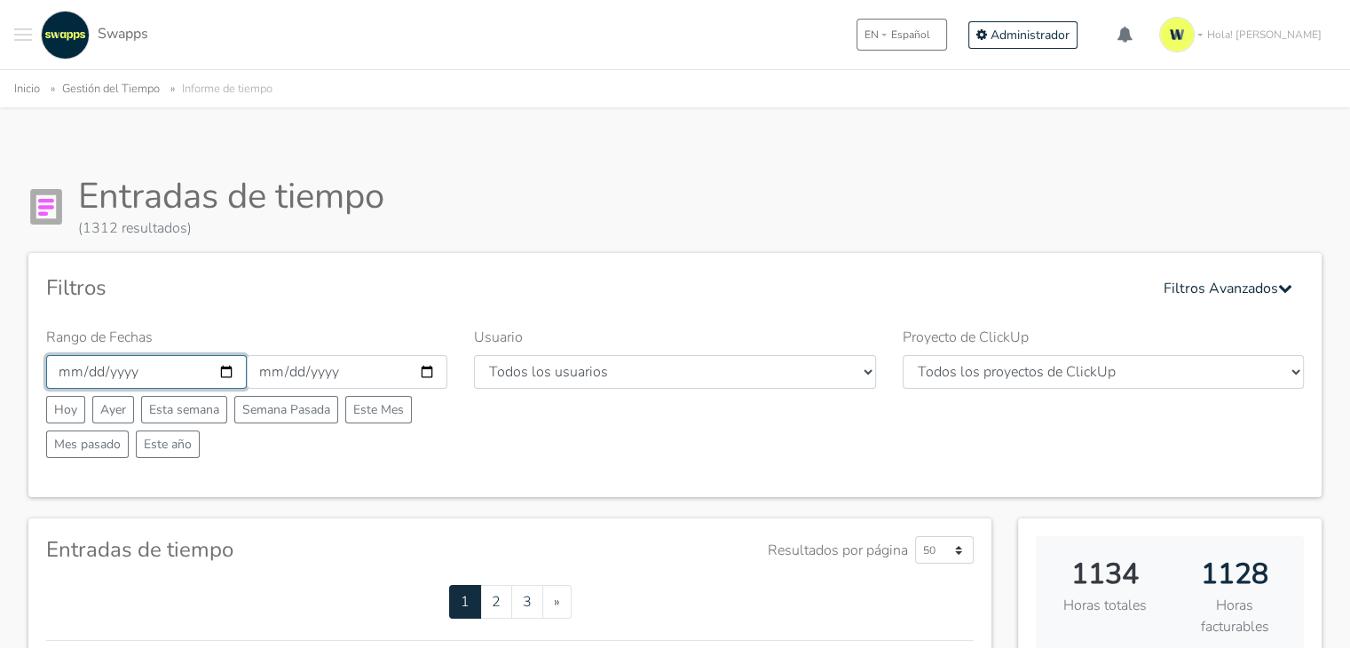
click at [228, 372] on input "[DATE]" at bounding box center [146, 372] width 201 height 34
click at [428, 368] on input "2025-09-30" at bounding box center [347, 372] width 201 height 34
type input "2025-09-15"
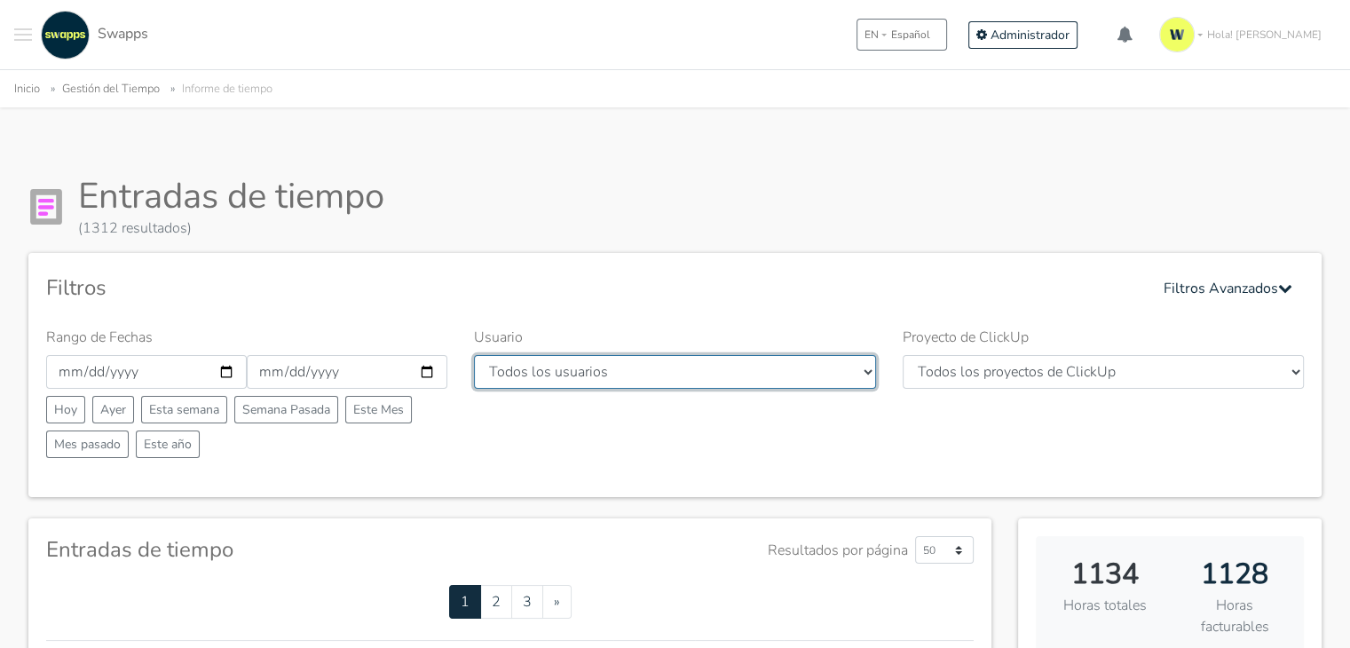
drag, startPoint x: 673, startPoint y: 363, endPoint x: 665, endPoint y: 375, distance: 14.0
click at [673, 363] on select "Todos los usuarios Andres Cristian Mateo Angie Diego Swapps Tech Alejandra Tati…" at bounding box center [674, 372] width 401 height 34
select select "28"
click at [474, 355] on select "Todos los usuarios Andres Cristian Mateo Angie Diego Swapps Tech Alejandra Tati…" at bounding box center [674, 372] width 401 height 34
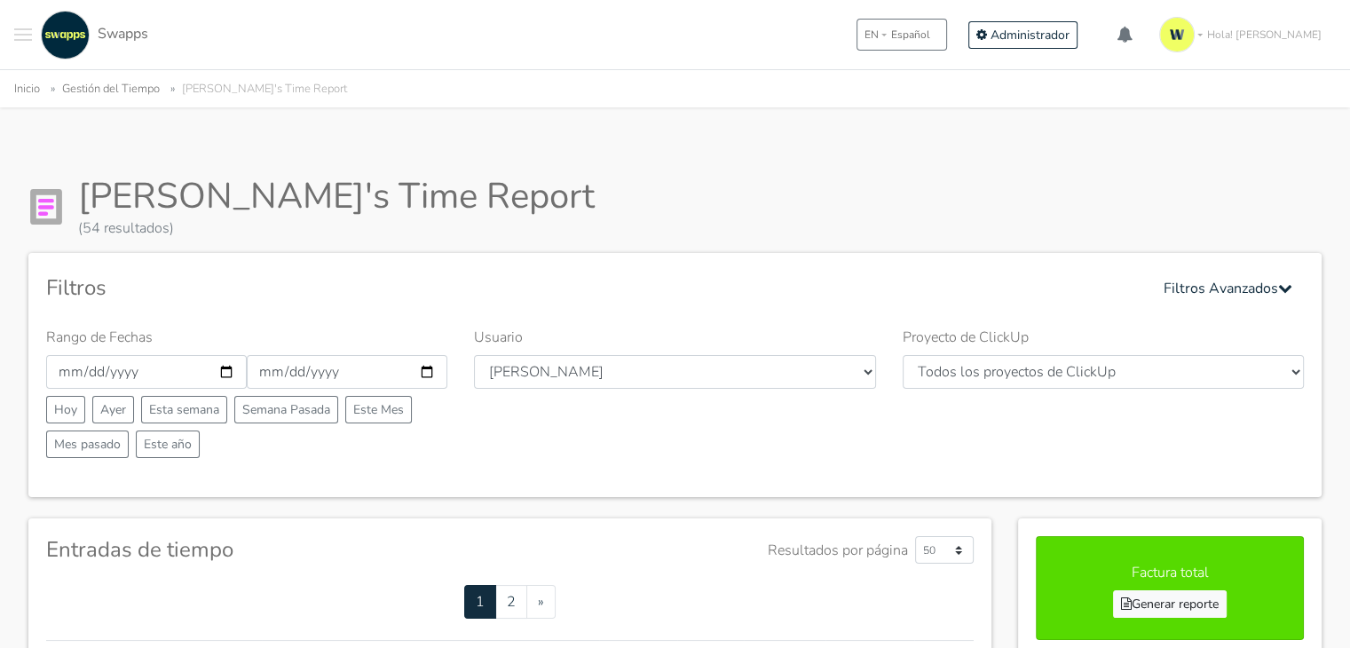
click at [20, 30] on button "Toggle navigation menu" at bounding box center [23, 35] width 18 height 49
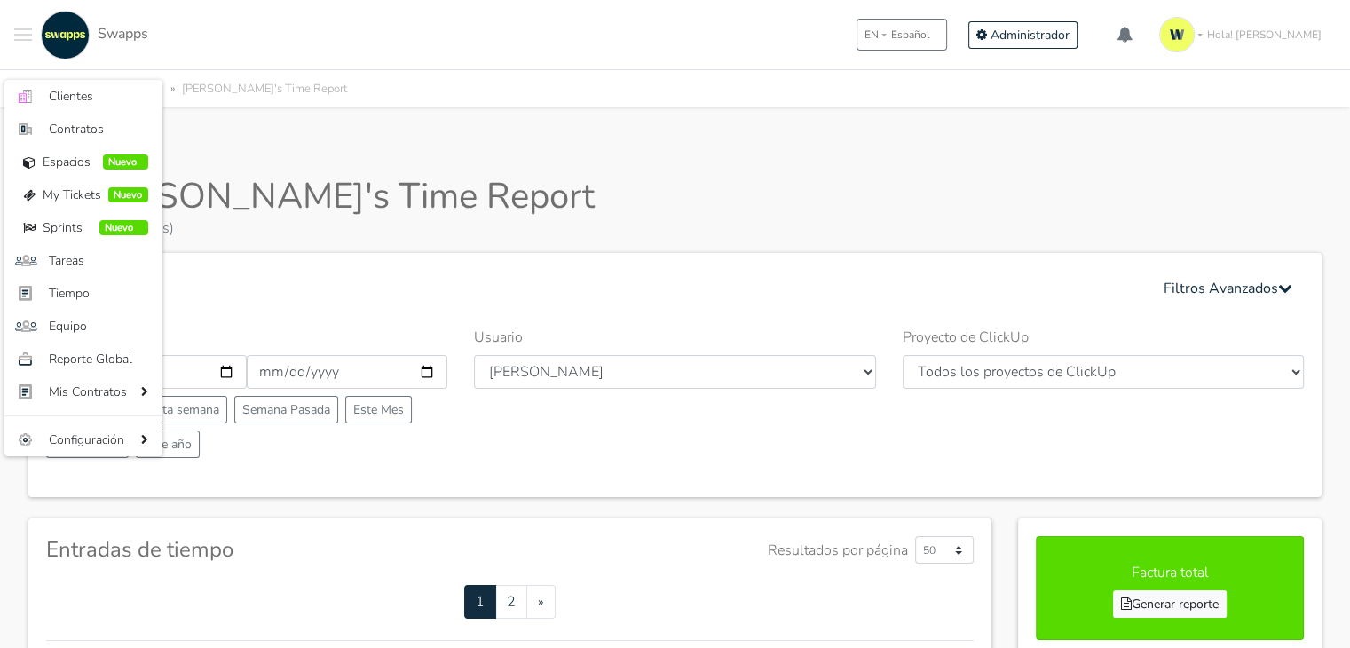
click at [1030, 218] on div "[PERSON_NAME]'s Time Report (54 resultados)" at bounding box center [675, 207] width 1294 height 64
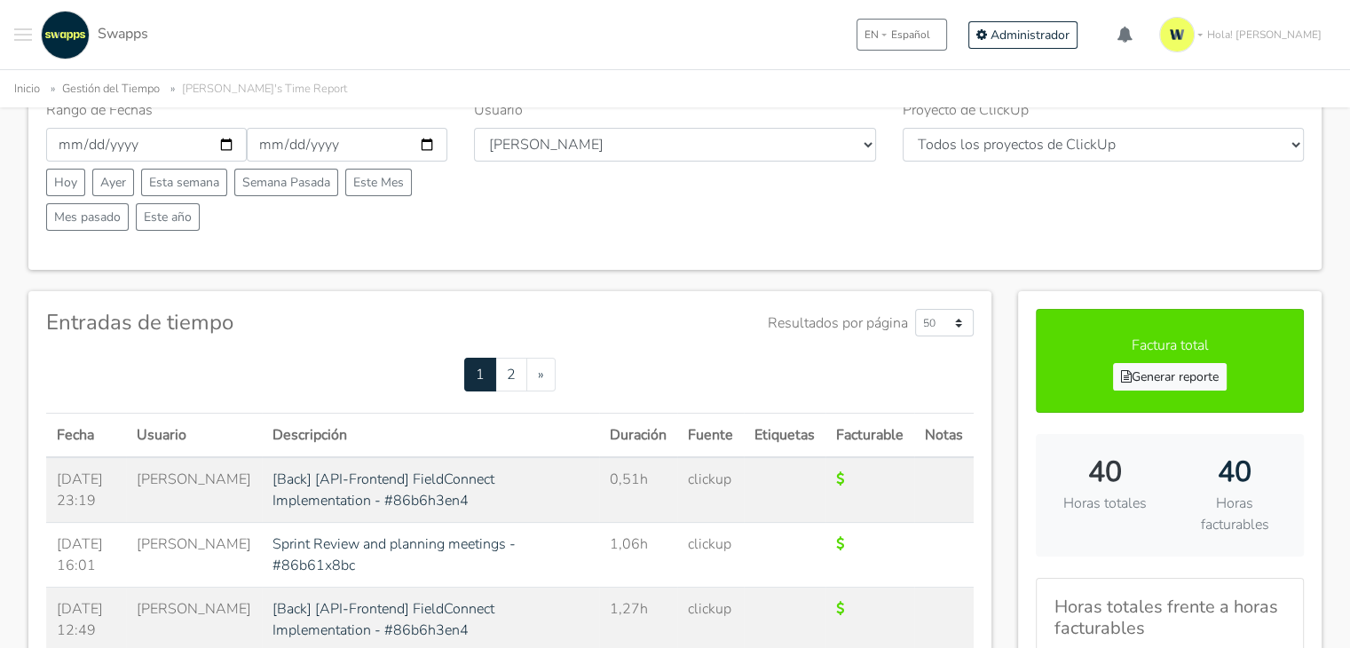
scroll to position [75, 0]
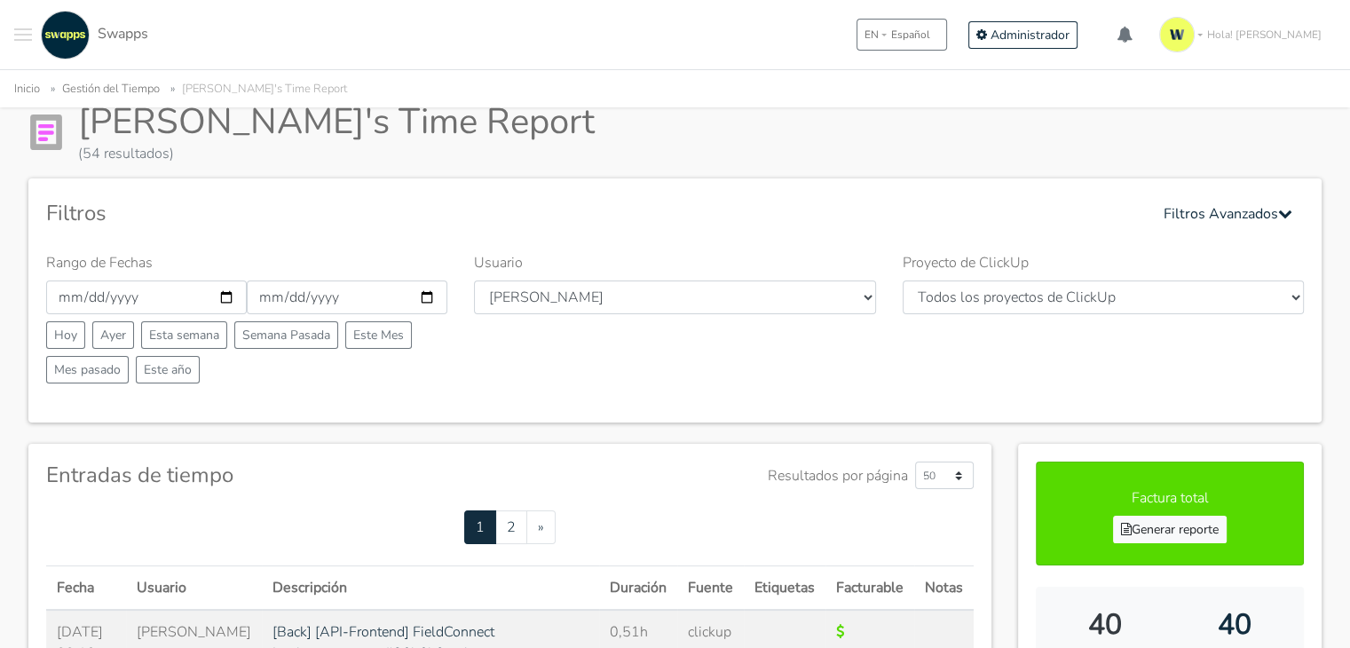
click at [19, 34] on span "Toggle navigation menu" at bounding box center [23, 35] width 18 height 2
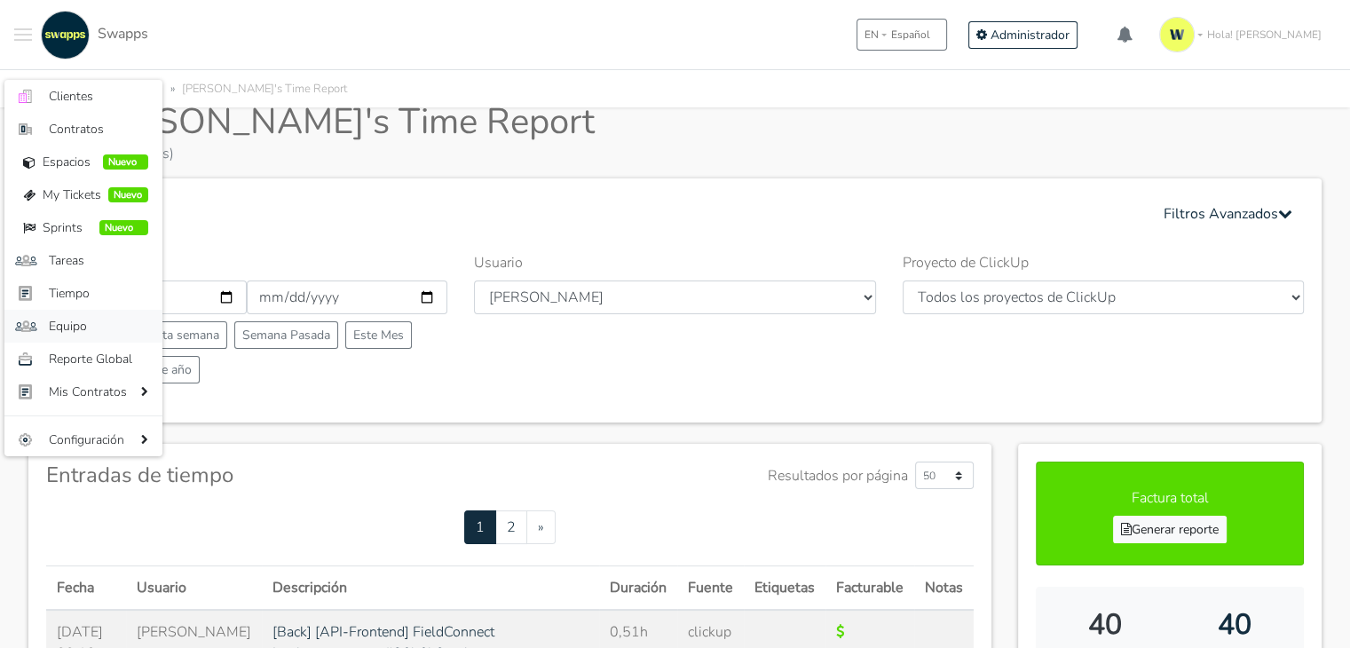
click at [75, 326] on span "Equipo" at bounding box center [98, 326] width 99 height 19
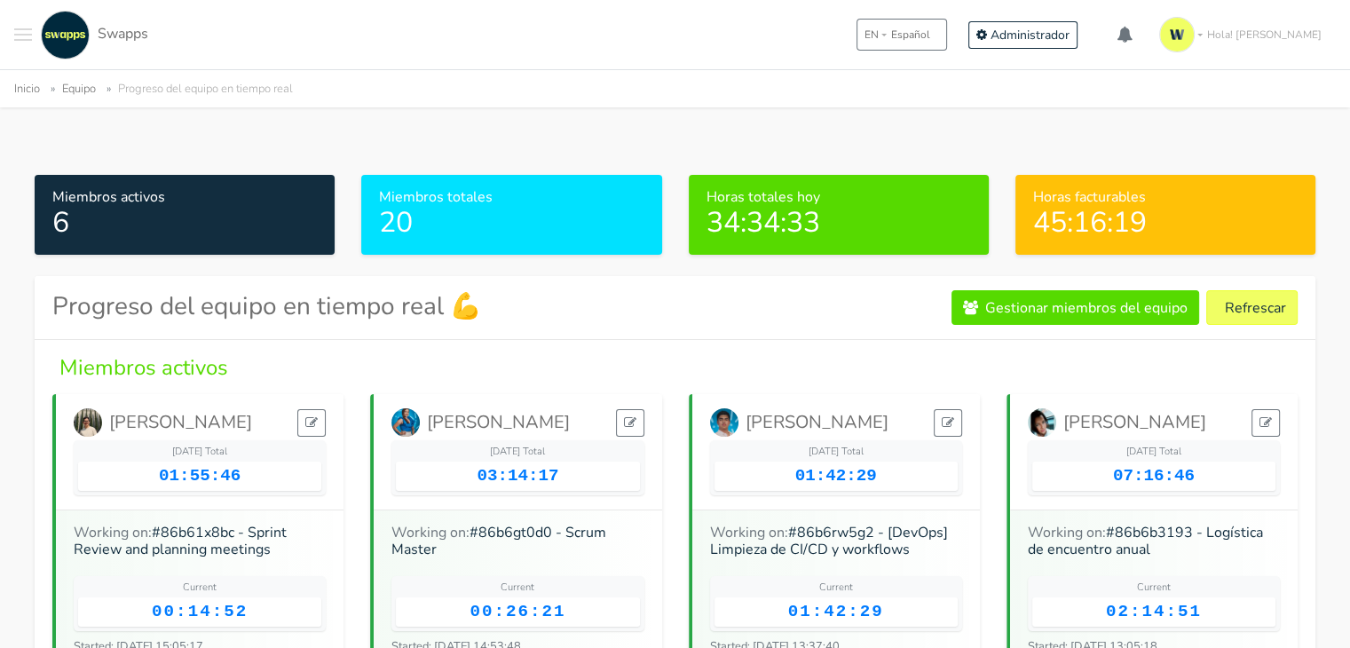
click at [17, 36] on button "Toggle navigation menu" at bounding box center [23, 35] width 18 height 49
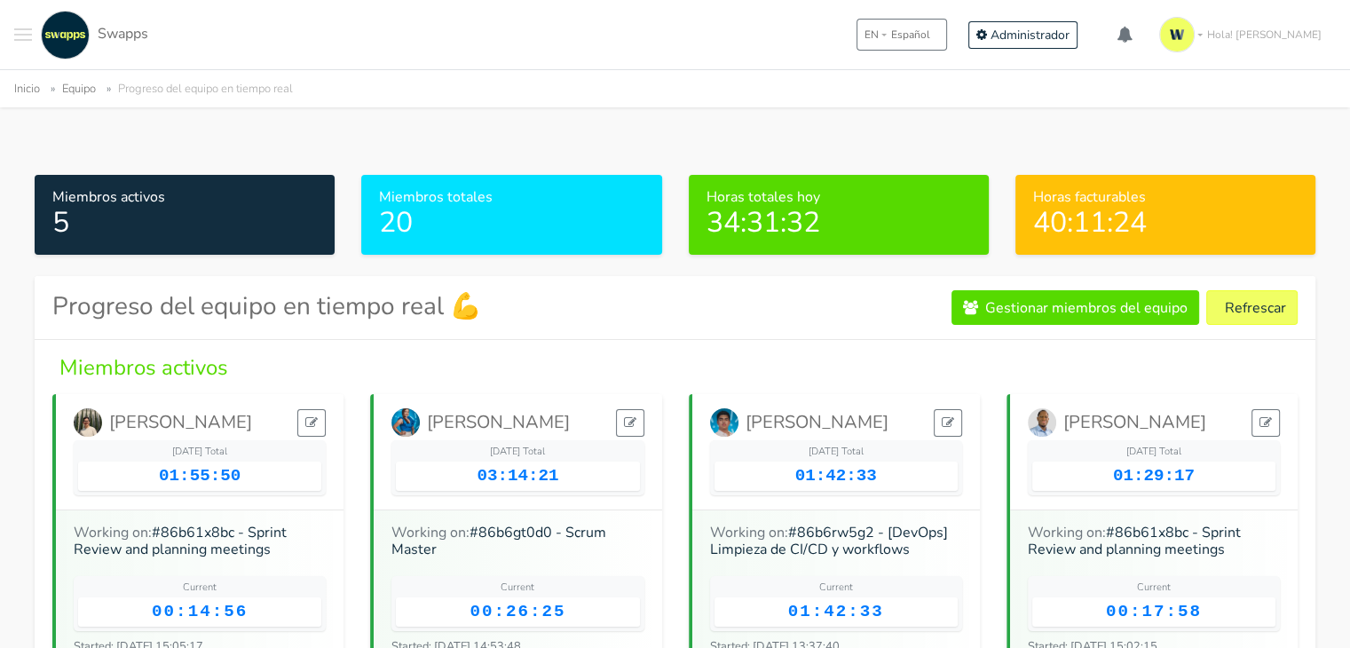
click at [21, 44] on button "Toggle navigation menu" at bounding box center [23, 35] width 18 height 49
click at [23, 44] on button "Toggle navigation menu" at bounding box center [23, 35] width 18 height 49
click at [26, 26] on button "Toggle navigation menu" at bounding box center [23, 35] width 18 height 49
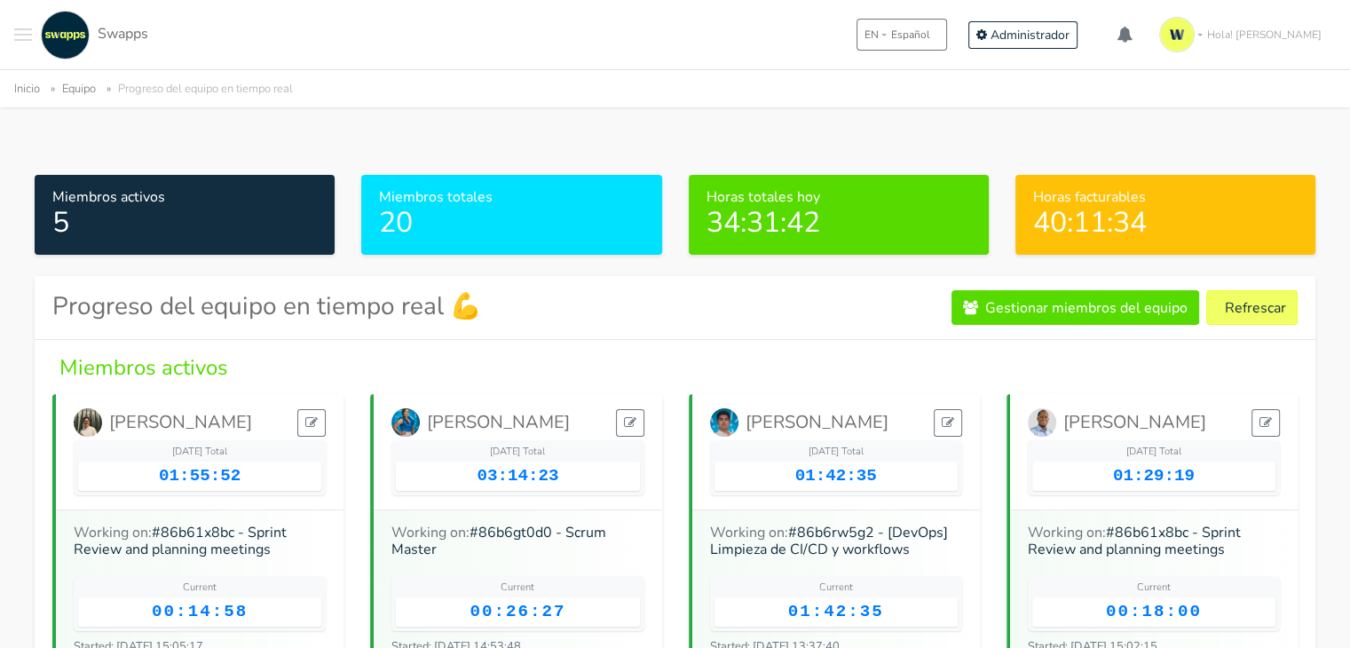
click at [26, 26] on button "Toggle navigation menu" at bounding box center [23, 35] width 18 height 49
click at [26, 31] on button "Toggle navigation menu" at bounding box center [23, 35] width 18 height 49
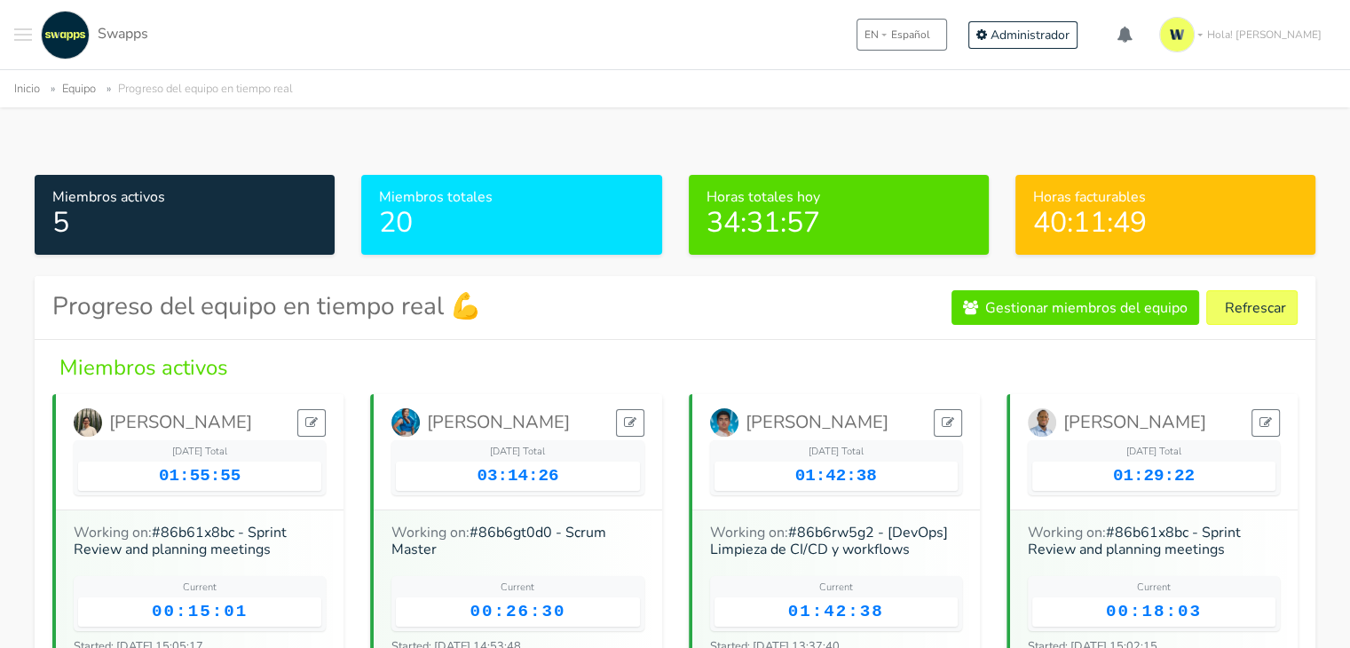
click at [25, 31] on button "Toggle navigation menu" at bounding box center [23, 35] width 18 height 49
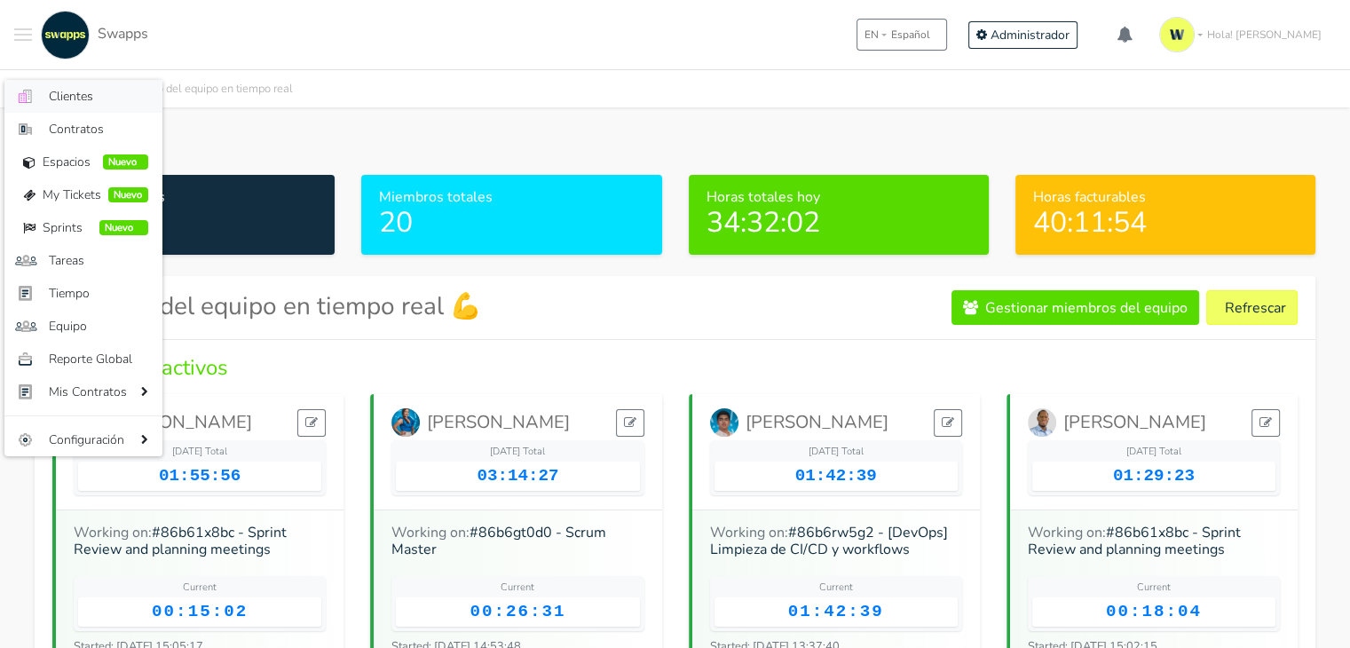
click at [54, 99] on span "Clientes" at bounding box center [98, 96] width 99 height 19
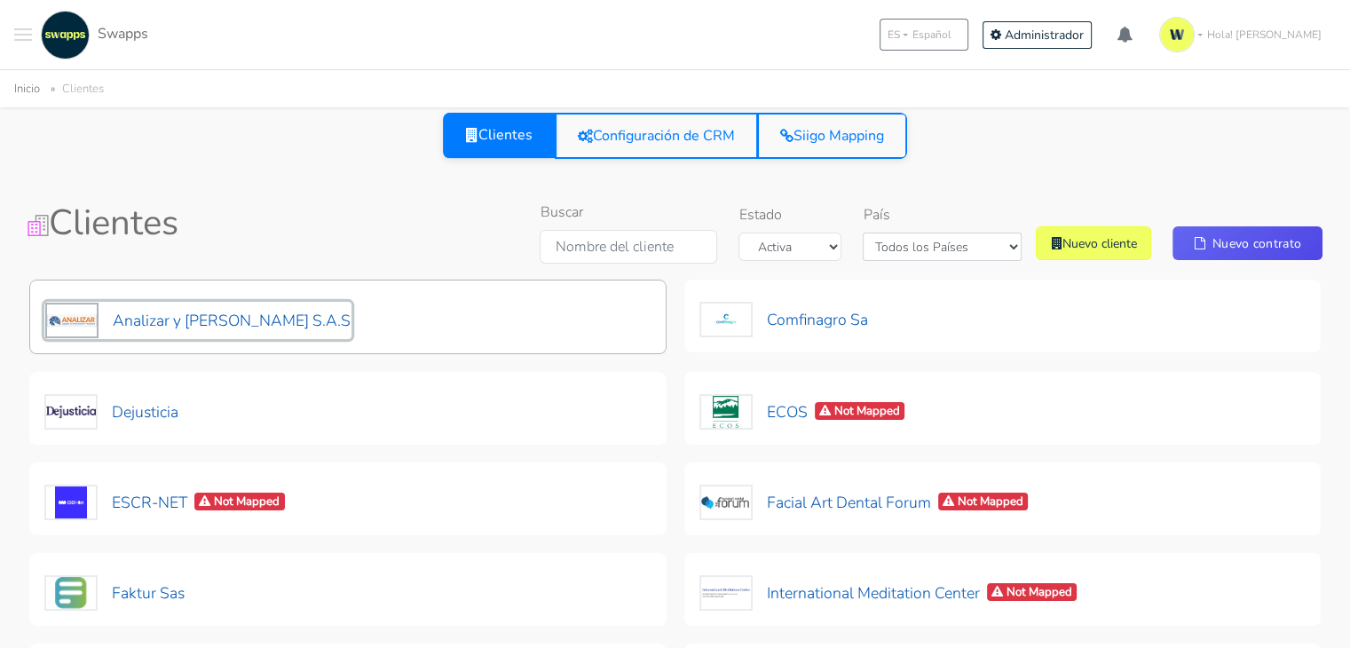
click at [247, 313] on button "Analizar y Lombana S.A.S" at bounding box center [197, 320] width 307 height 37
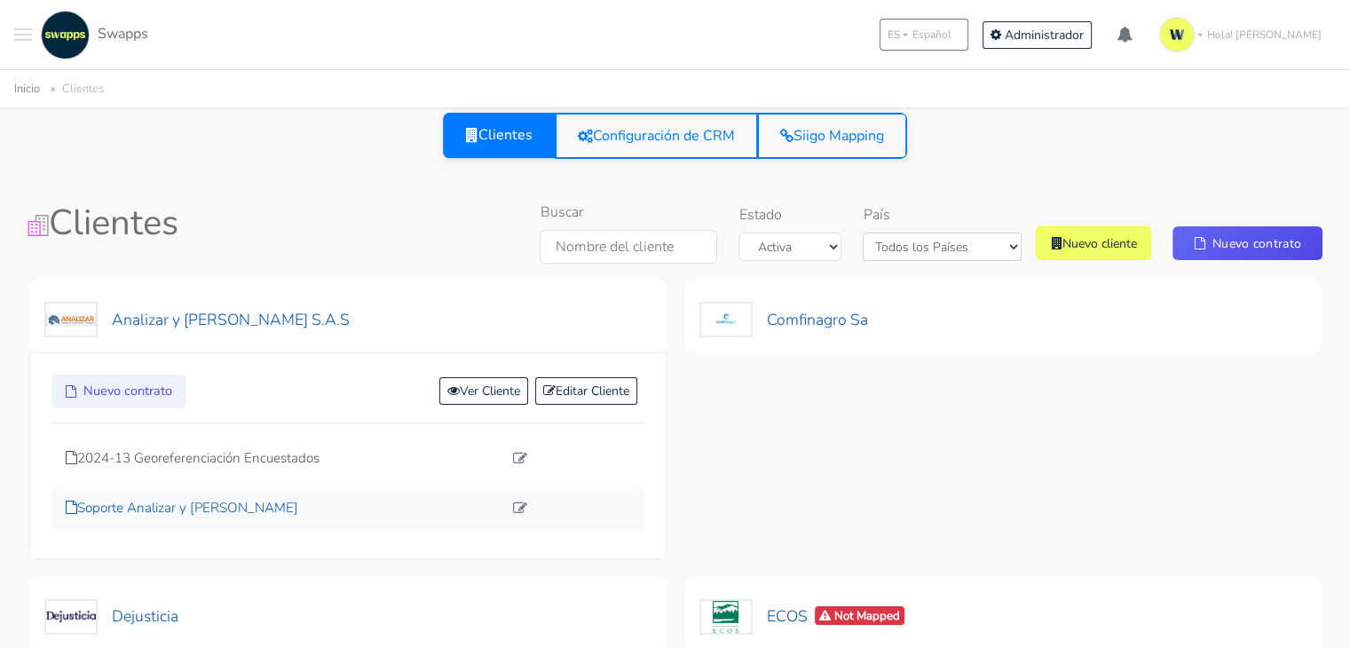
click at [181, 511] on p "Soporte Analizar y Lombana" at bounding box center [284, 508] width 437 height 20
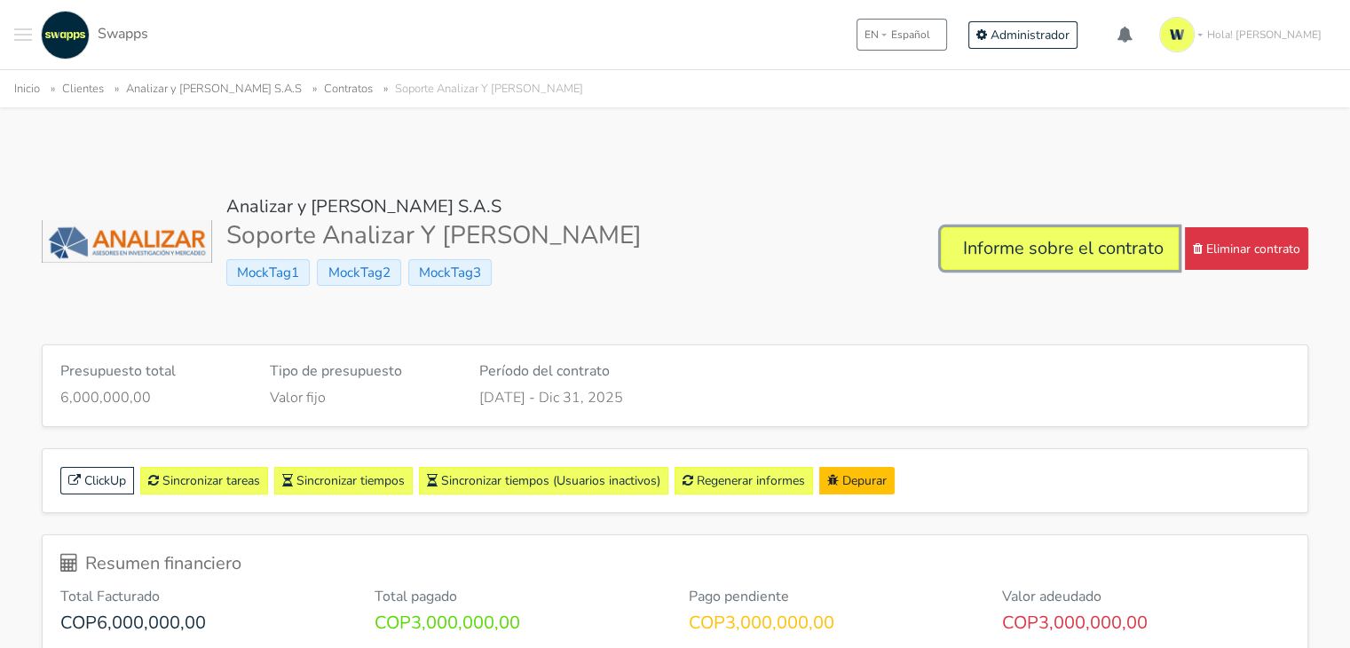
click at [1010, 251] on link "Informe sobre el contrato" at bounding box center [1060, 248] width 238 height 43
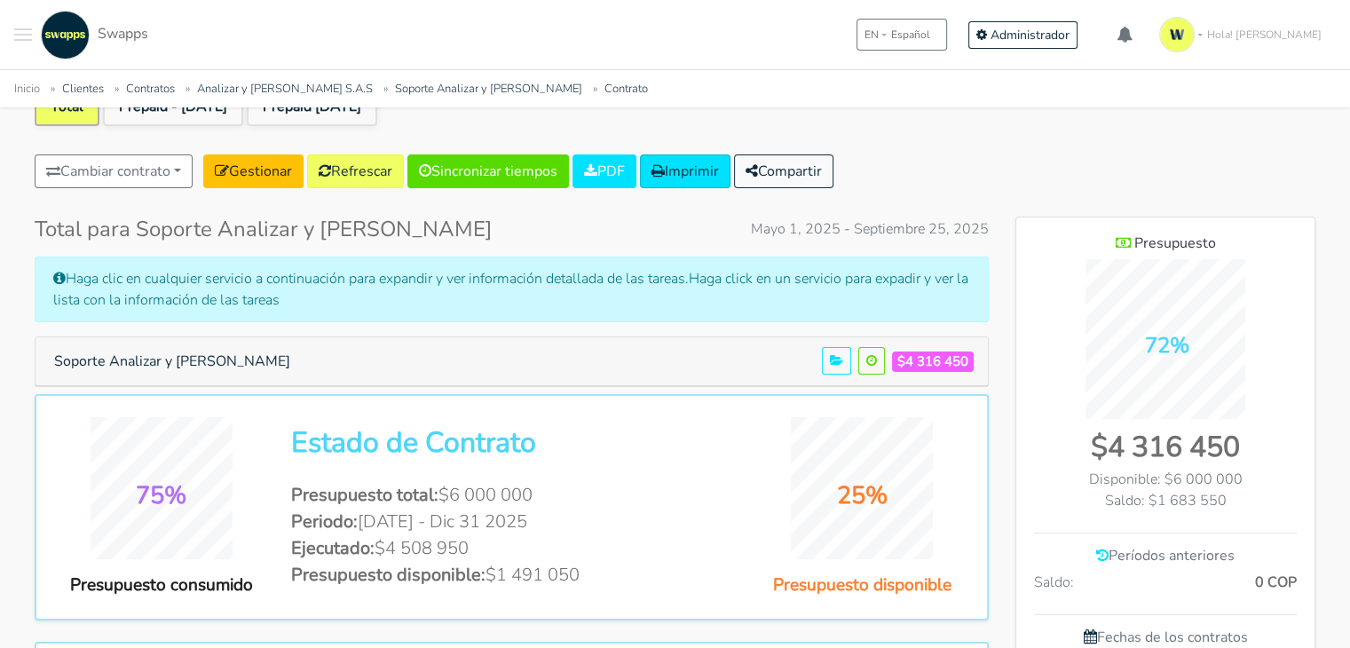
scroll to position [123, 0]
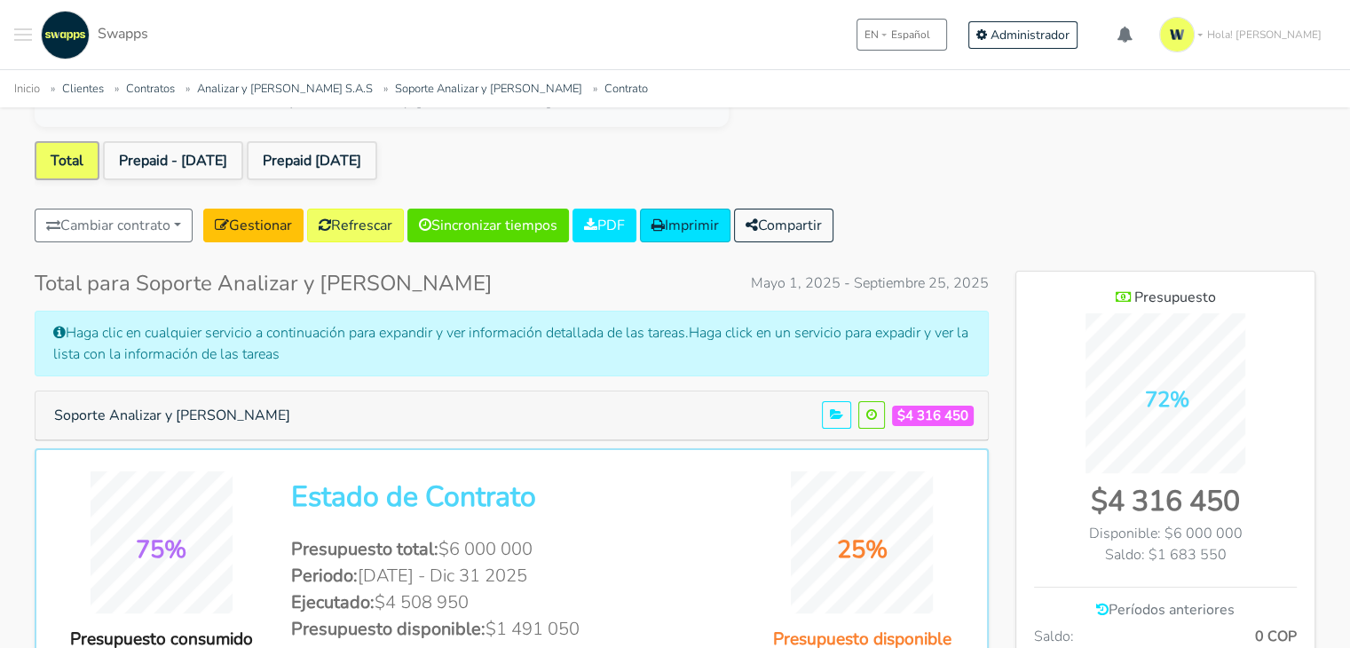
click at [23, 35] on span "Toggle navigation menu" at bounding box center [23, 35] width 18 height 2
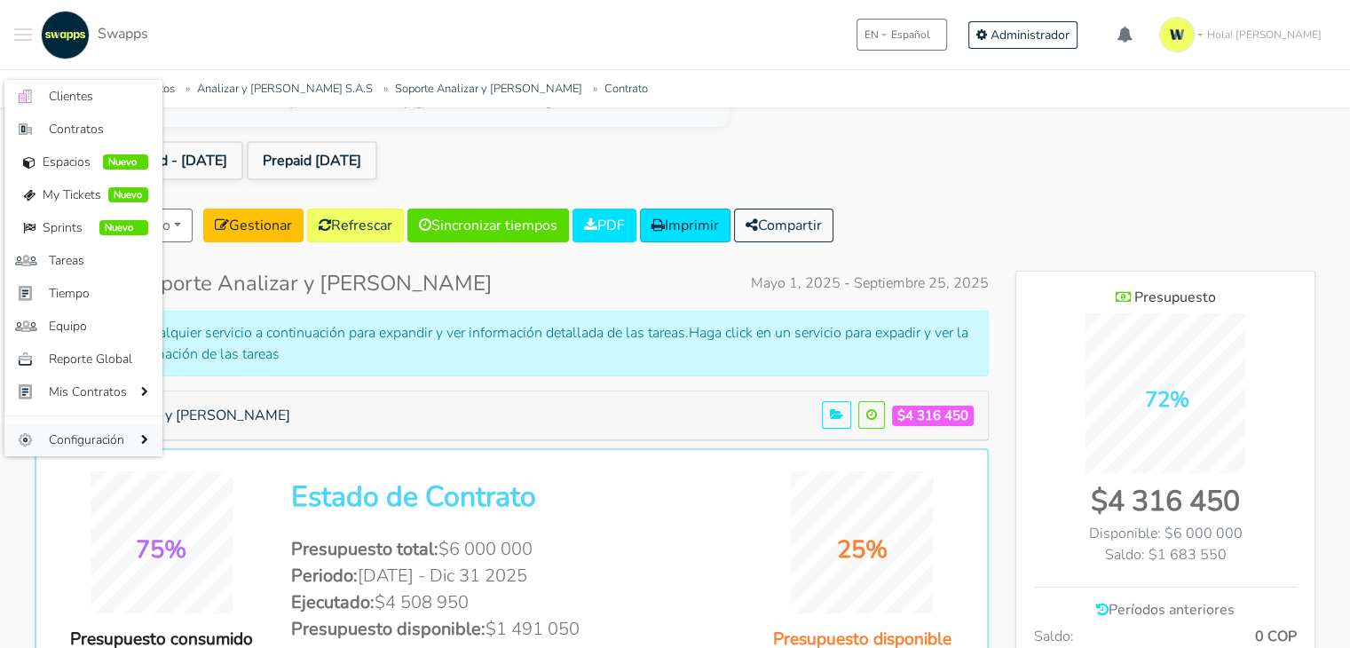
click at [107, 439] on span "Configuración" at bounding box center [93, 440] width 88 height 19
click at [273, 479] on span "Comandos" at bounding box center [235, 474] width 114 height 19
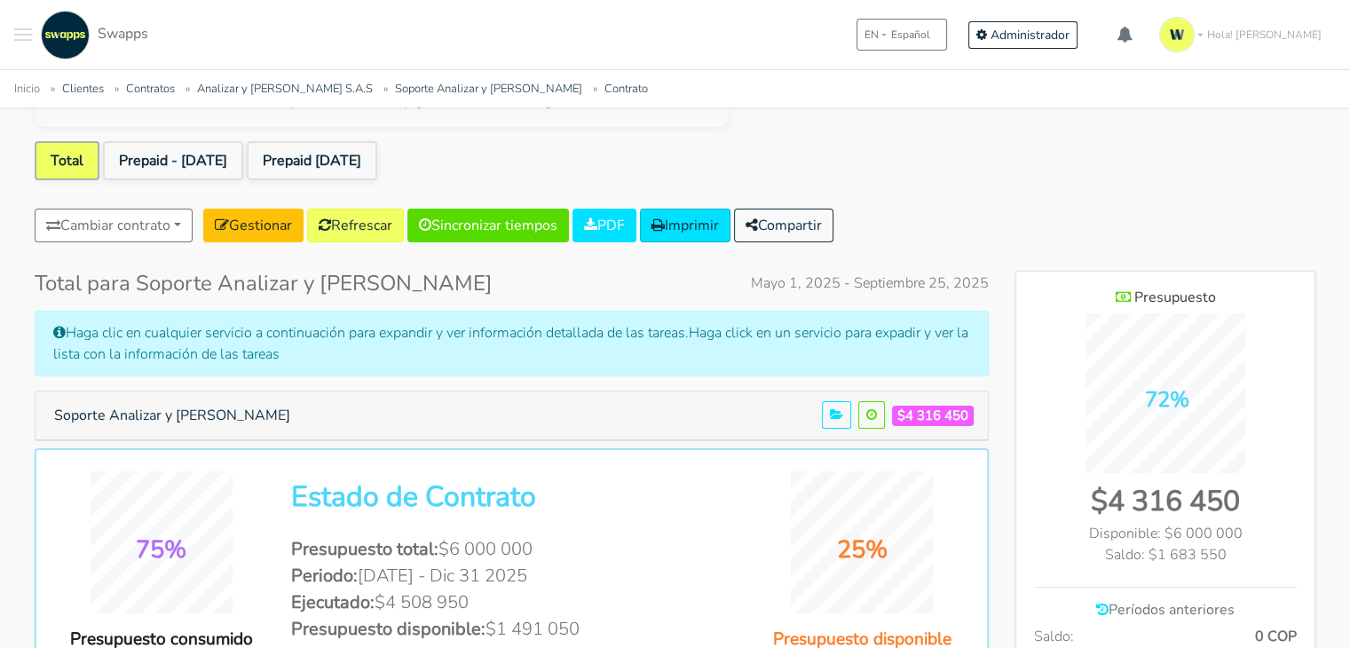
drag, startPoint x: 273, startPoint y: 479, endPoint x: 273, endPoint y: 491, distance: 11.5
click at [273, 479] on div "75% Presupuesto consumido" at bounding box center [161, 561] width 234 height 181
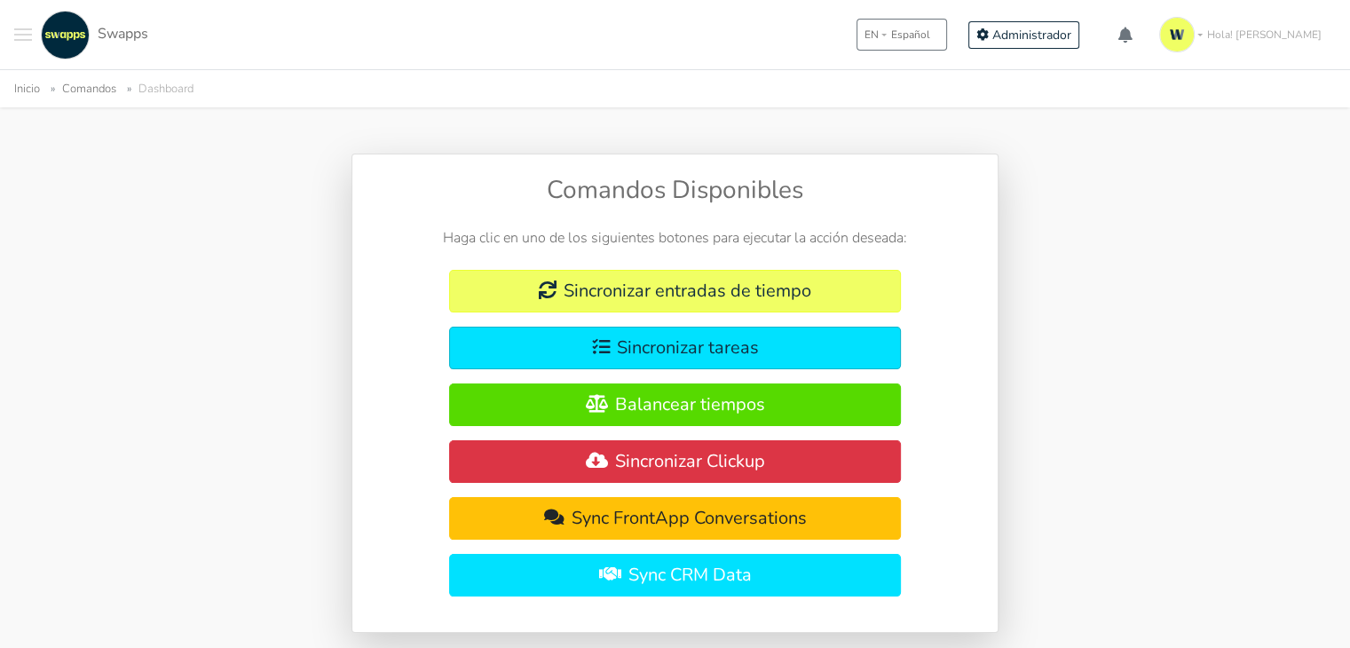
scroll to position [74, 0]
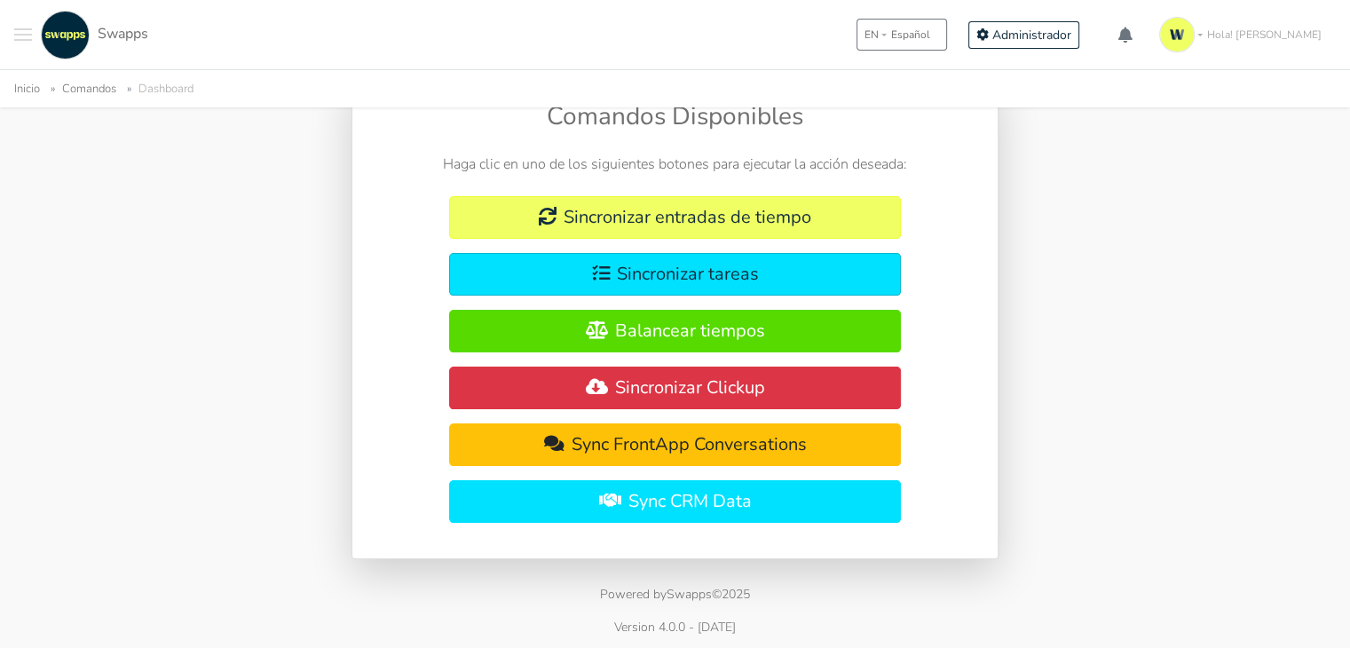
drag, startPoint x: 601, startPoint y: 621, endPoint x: 813, endPoint y: 622, distance: 212.2
click at [813, 622] on p "Version 4.0.0 - [DATE]" at bounding box center [675, 627] width 1350 height 19
click at [1155, 481] on div "Comandos Disponibles Haga clic en uno de los siguientes botones para ejecutar l…" at bounding box center [675, 319] width 1010 height 479
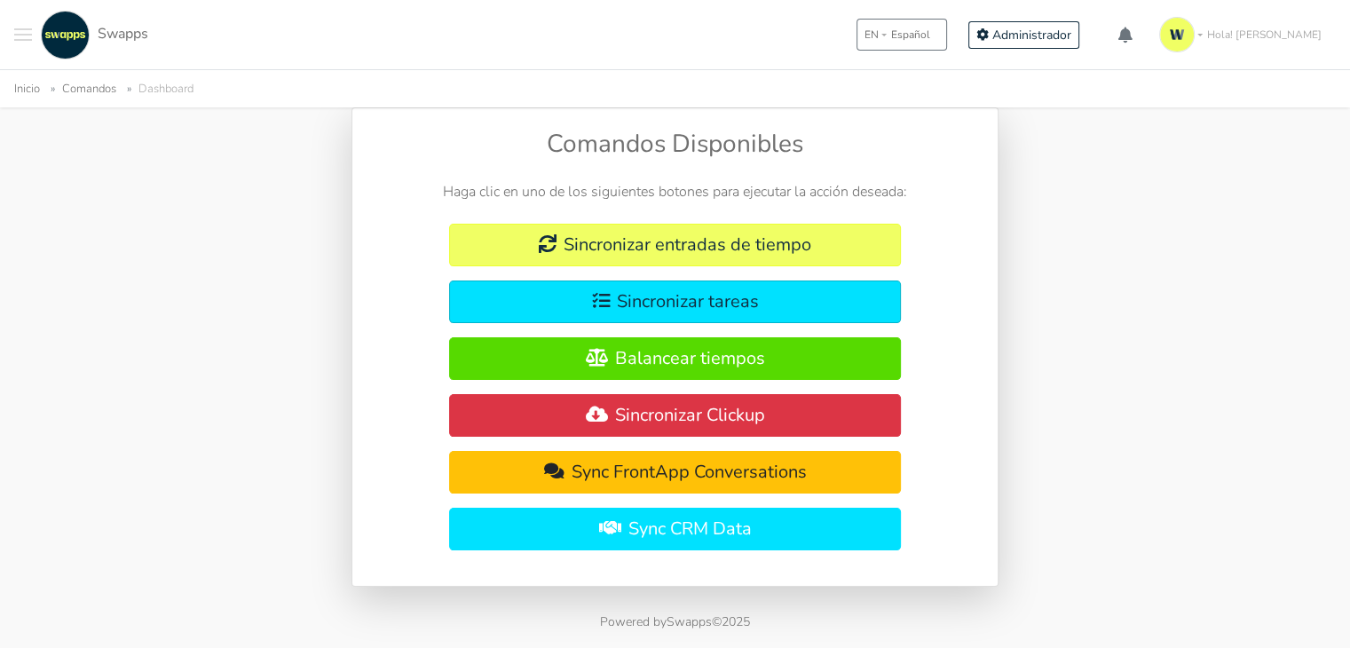
scroll to position [0, 0]
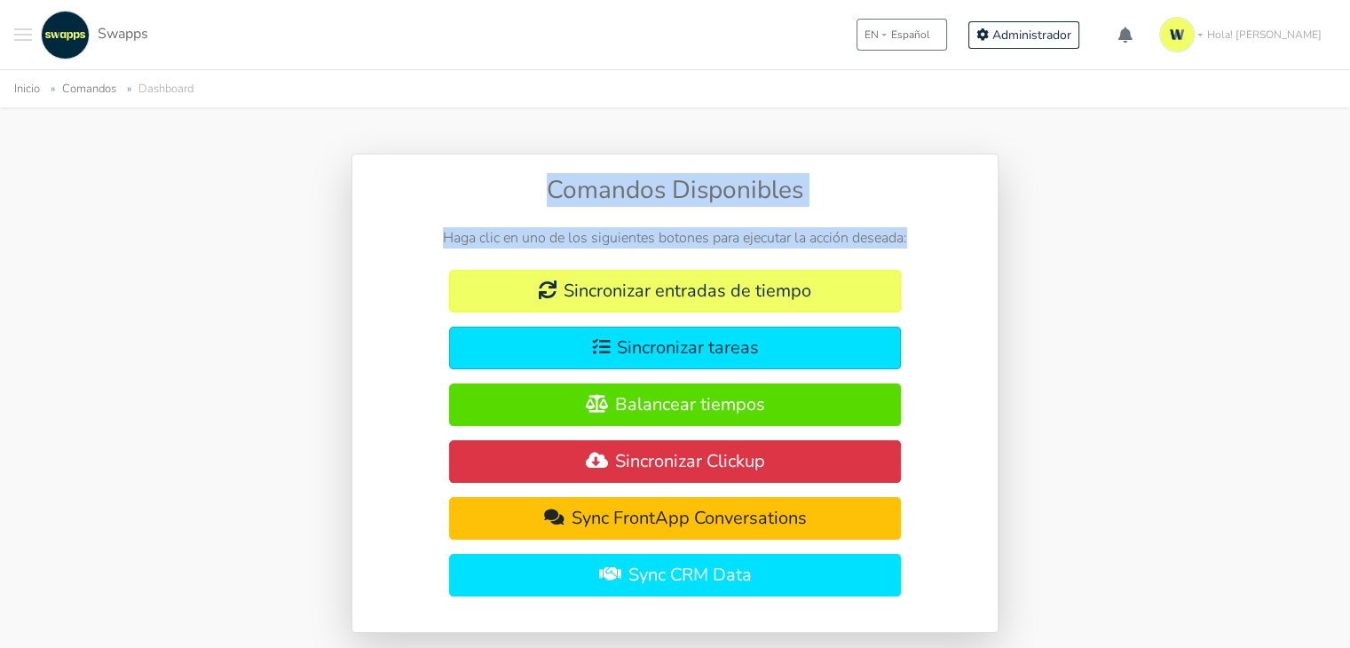
drag, startPoint x: 540, startPoint y: 186, endPoint x: 959, endPoint y: 218, distance: 420.2
click at [959, 218] on div "Comandos Disponibles Haga clic en uno de los siguientes botones para ejecutar l…" at bounding box center [675, 393] width 647 height 479
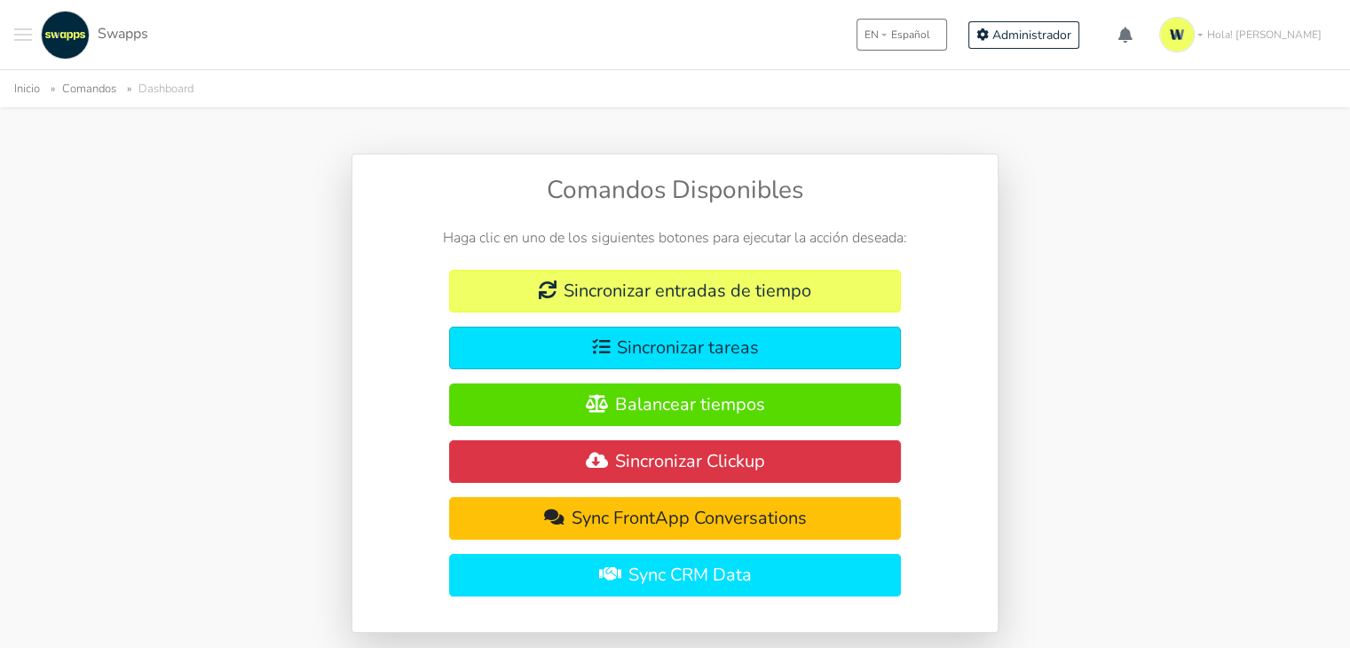
click at [20, 43] on button "Toggle navigation menu" at bounding box center [23, 35] width 18 height 49
click at [20, 36] on button "Toggle navigation menu" at bounding box center [23, 35] width 18 height 49
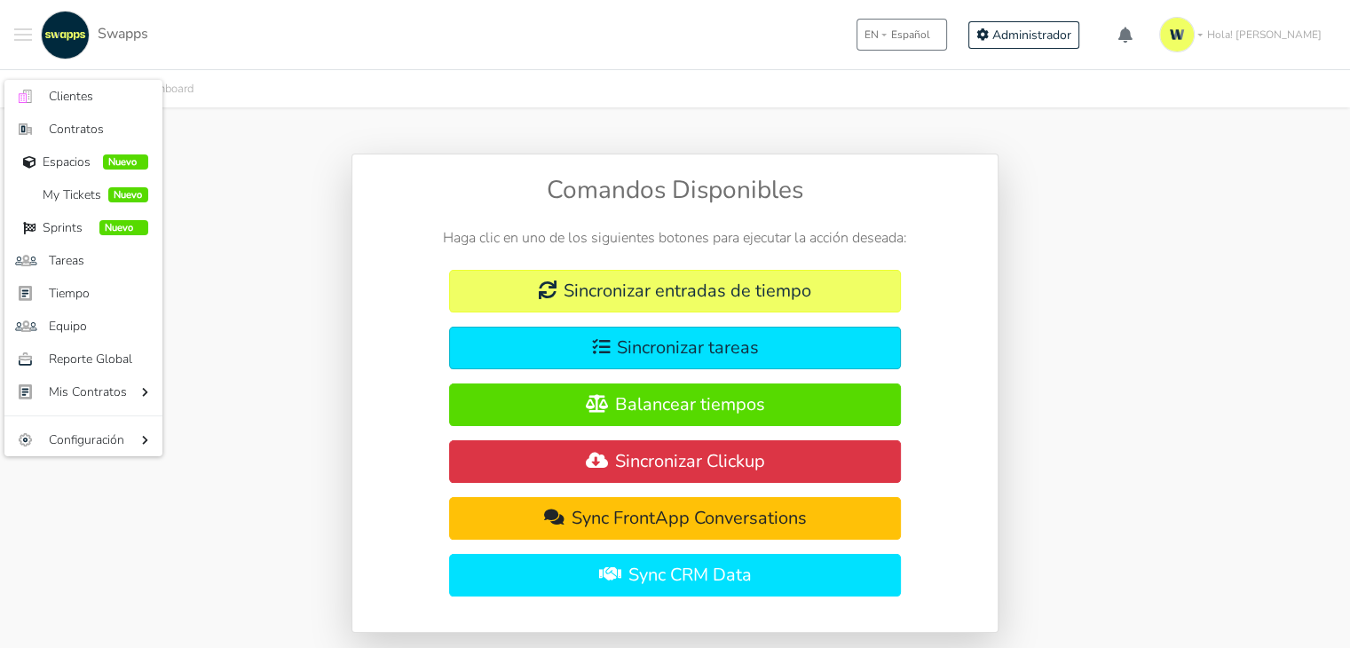
click at [272, 162] on div "Comandos Disponibles Haga clic en uno de los siguientes botones para ejecutar l…" at bounding box center [675, 393] width 1010 height 479
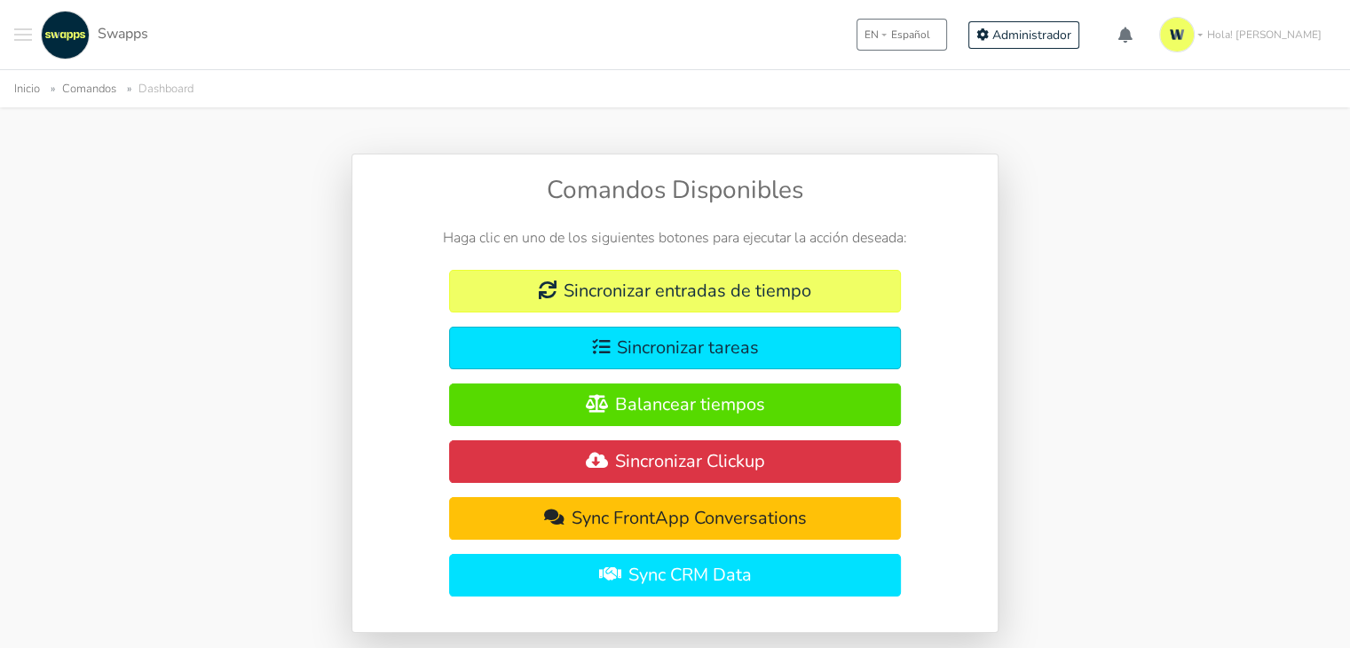
click at [33, 36] on div ".cls-1 { fill: #F15CFF; } .cls-2 { fill: #9a9a9a; } Clientes Contratos [GEOGRAP…" at bounding box center [81, 35] width 134 height 49
click at [21, 35] on span "Toggle navigation menu" at bounding box center [23, 35] width 18 height 2
click at [26, 26] on button "Toggle navigation menu" at bounding box center [23, 35] width 18 height 49
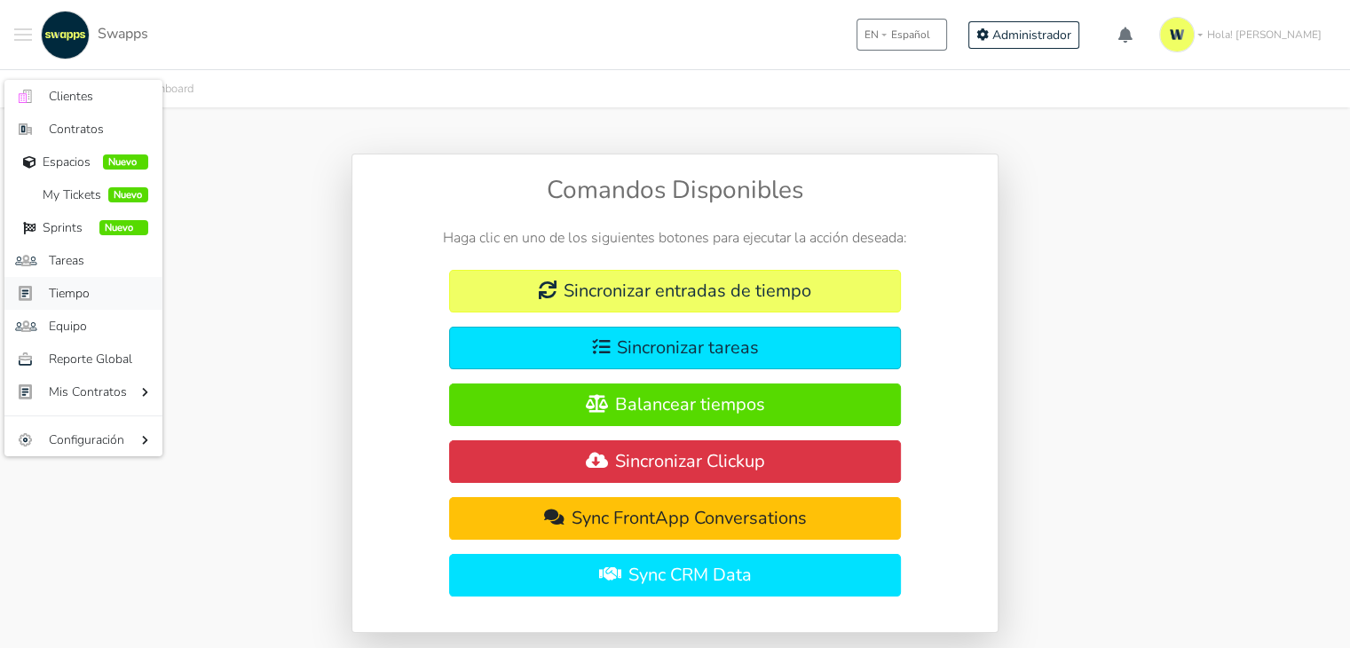
click at [96, 285] on span "Tiempo" at bounding box center [98, 293] width 99 height 19
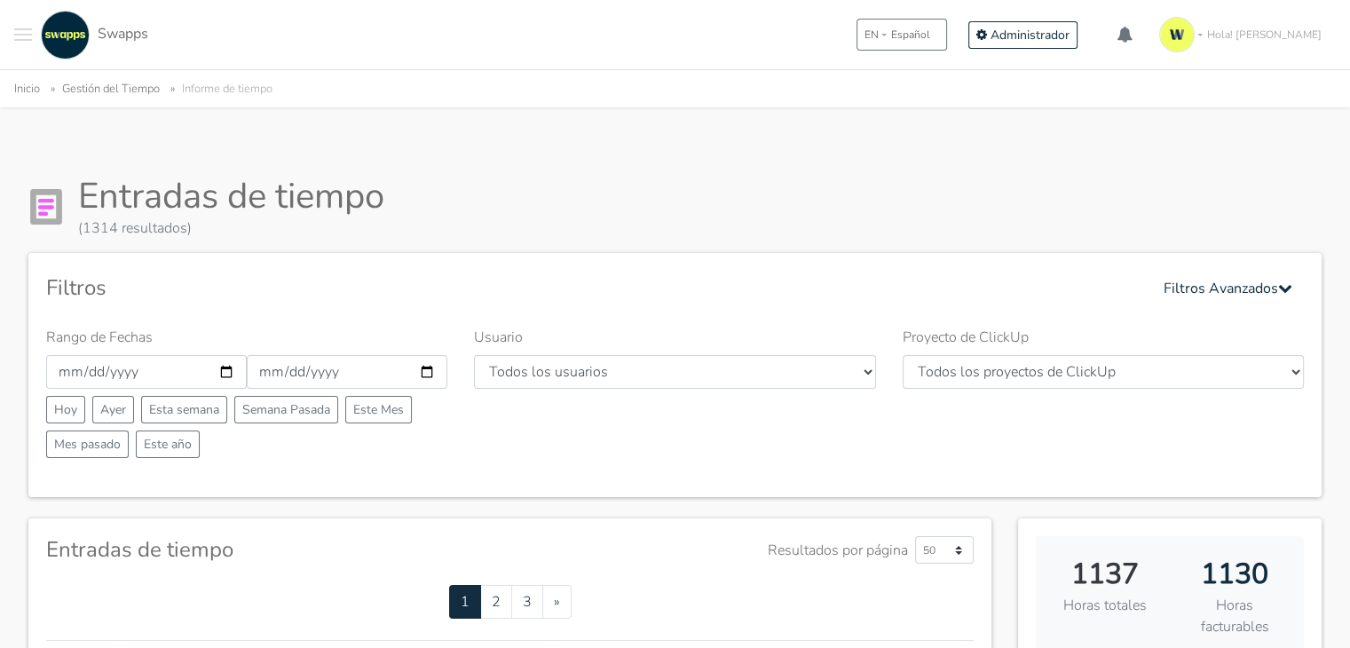
click at [14, 36] on div ".cls-1 { fill: #F15CFF; } .cls-2 { fill: #9a9a9a; } Clientes Contratos Espacios…" at bounding box center [675, 34] width 1350 height 69
click at [21, 36] on button "Toggle navigation menu" at bounding box center [23, 35] width 18 height 49
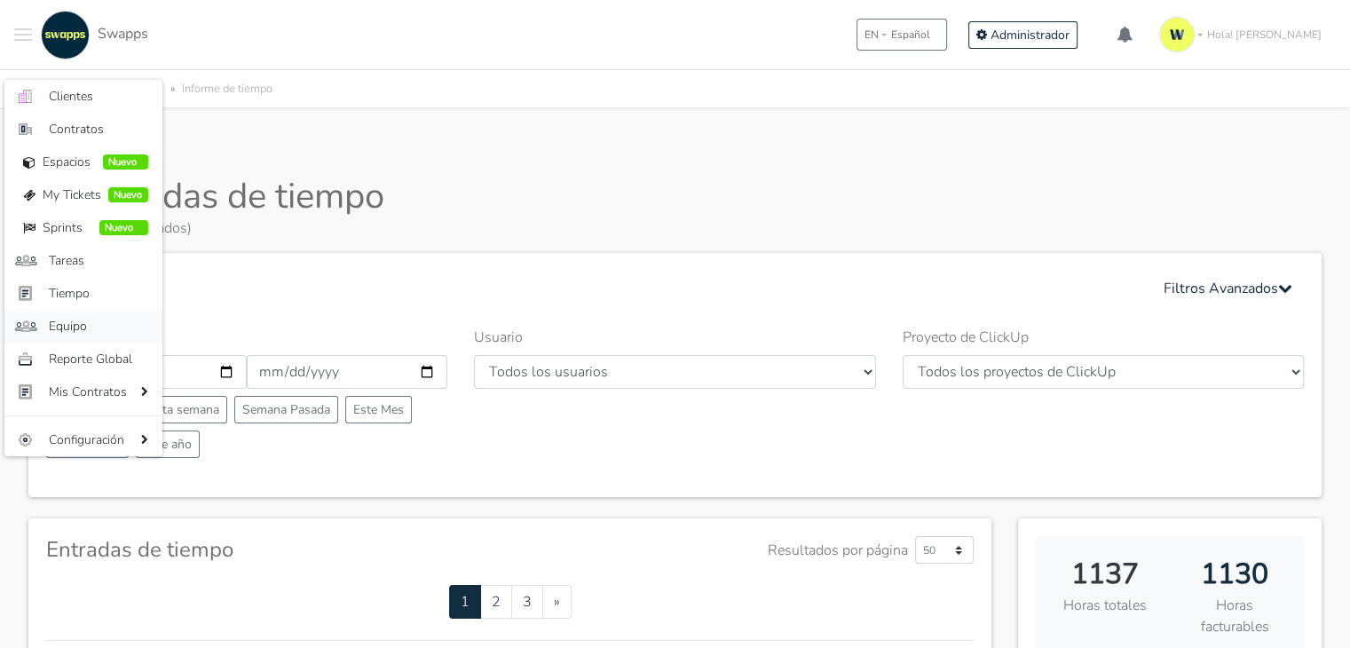
click at [81, 327] on span "Equipo" at bounding box center [98, 326] width 99 height 19
click at [81, 327] on label "Rango de Fechas" at bounding box center [99, 337] width 107 height 21
